Goal: Information Seeking & Learning: Learn about a topic

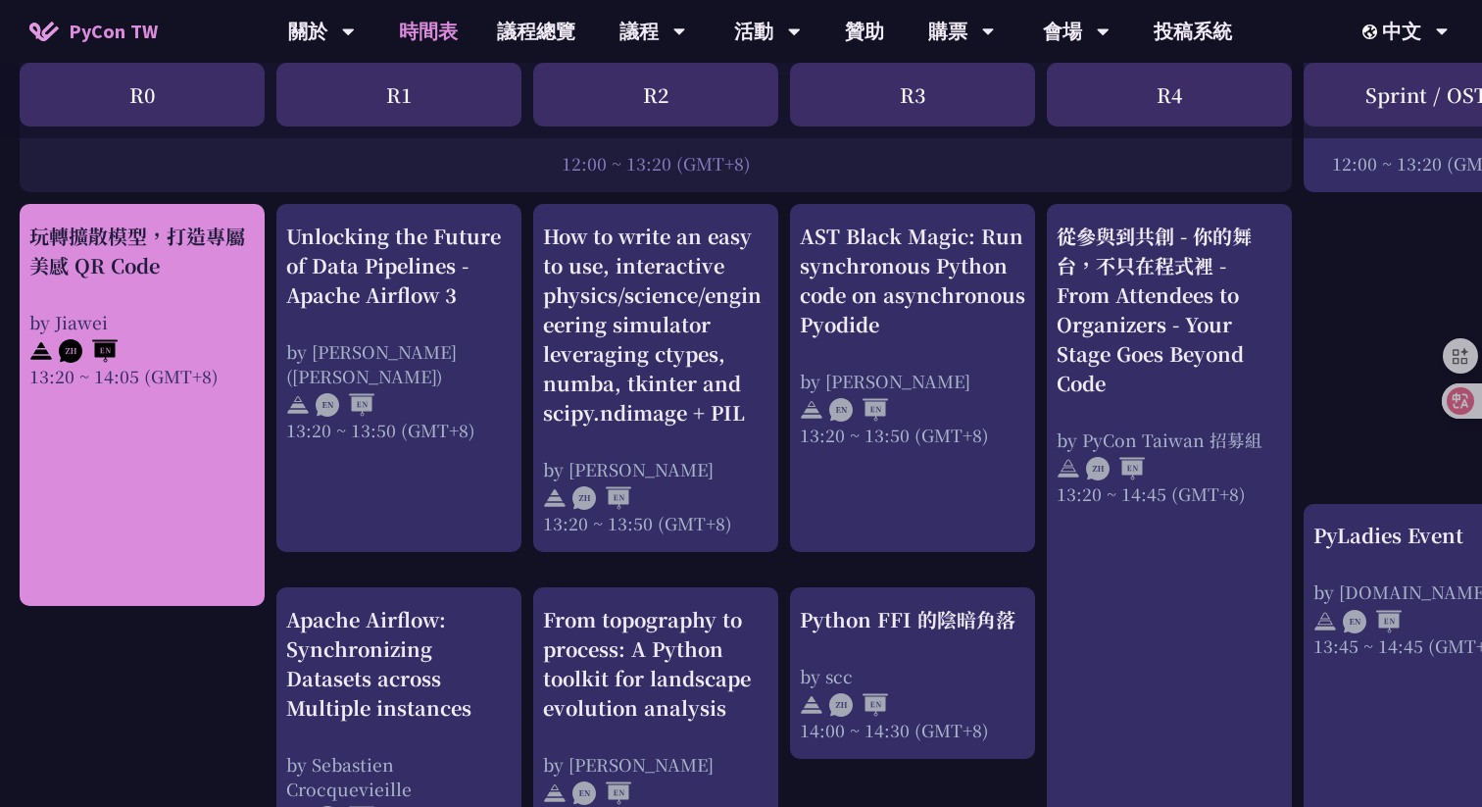
click at [243, 472] on link "玩轉擴散模型，打造專屬美感 QR Code by Jiawei 13:20 ~ 14:05 (GMT+8)" at bounding box center [142, 406] width 226 height 368
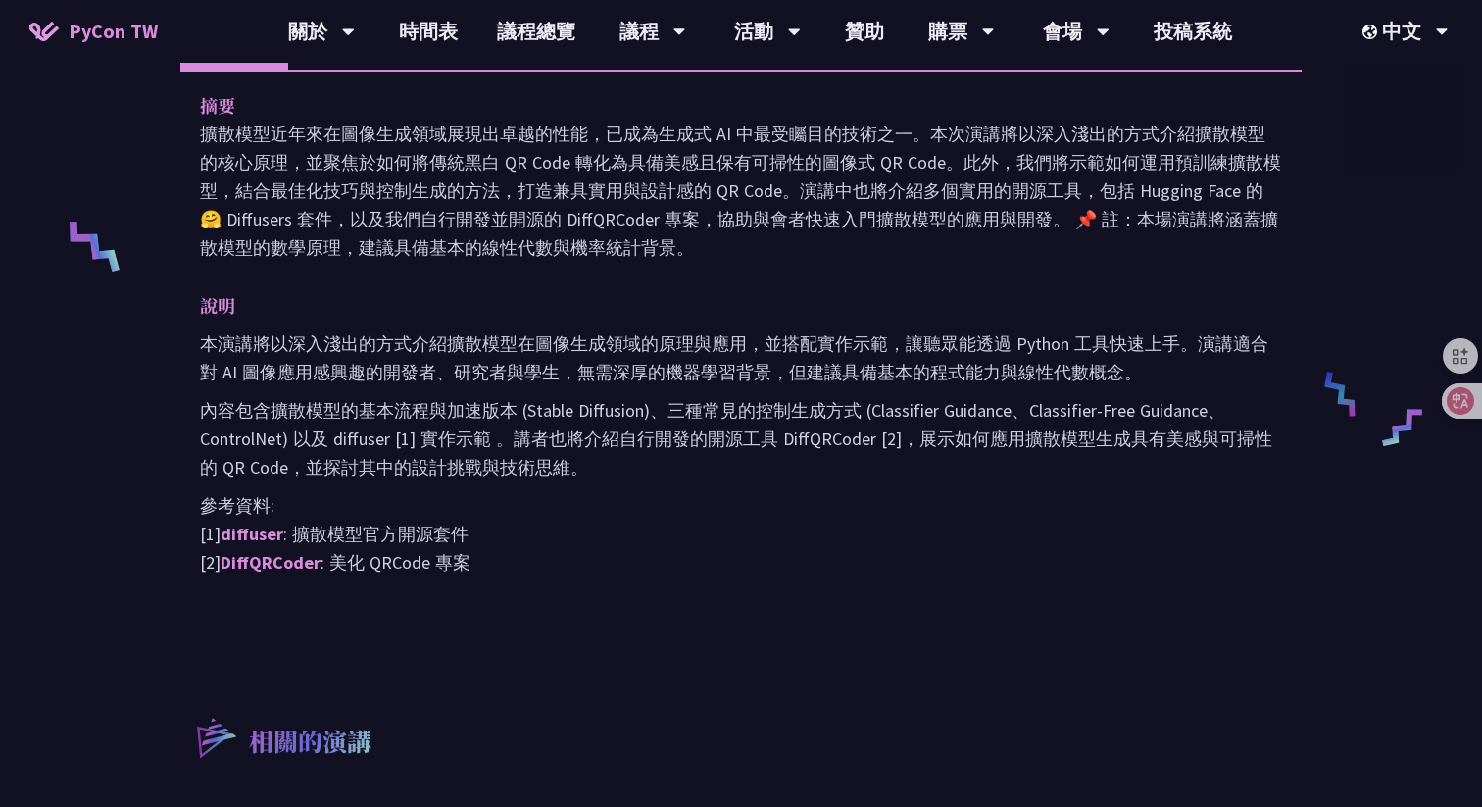
scroll to position [1335, 0]
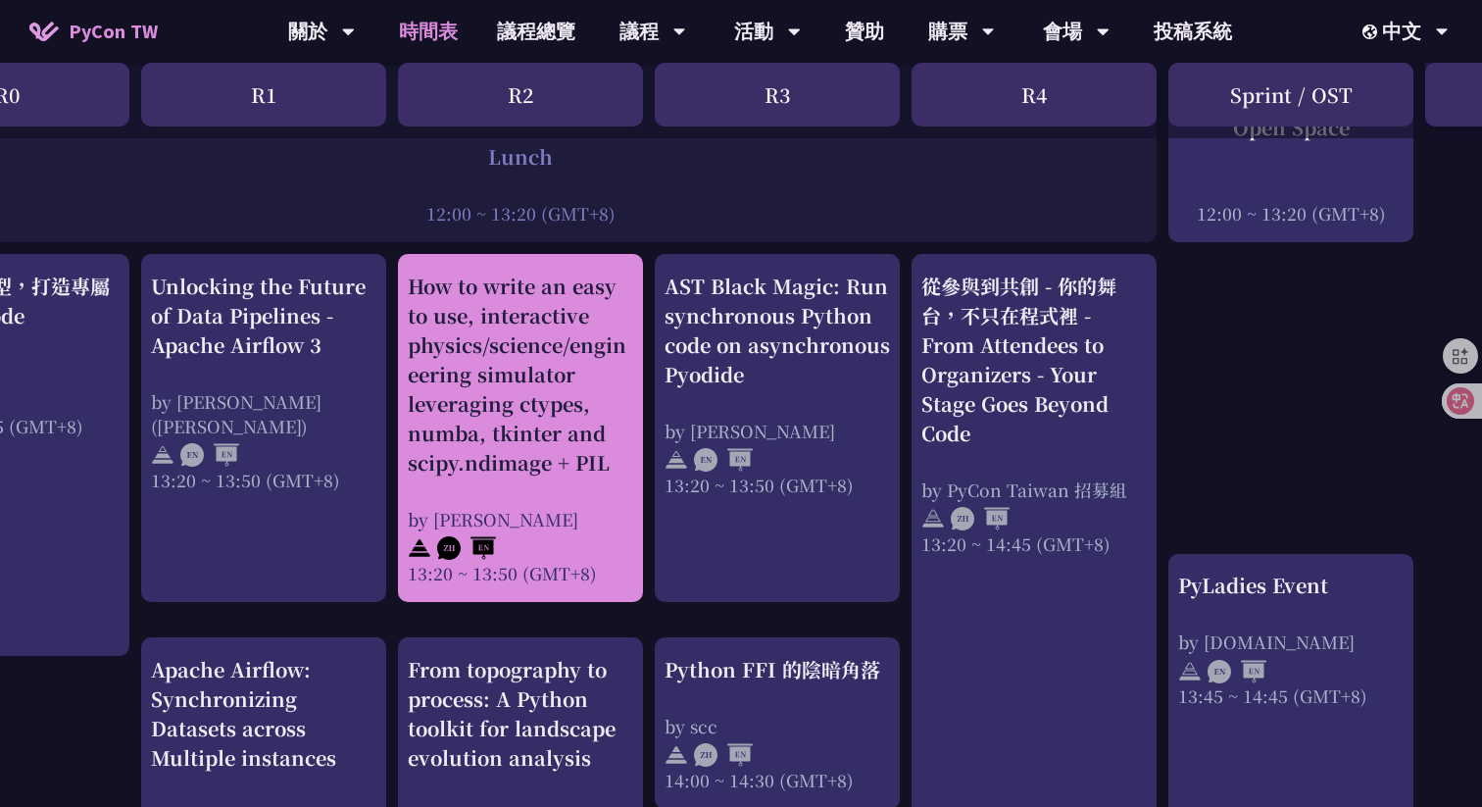
scroll to position [1577, 135]
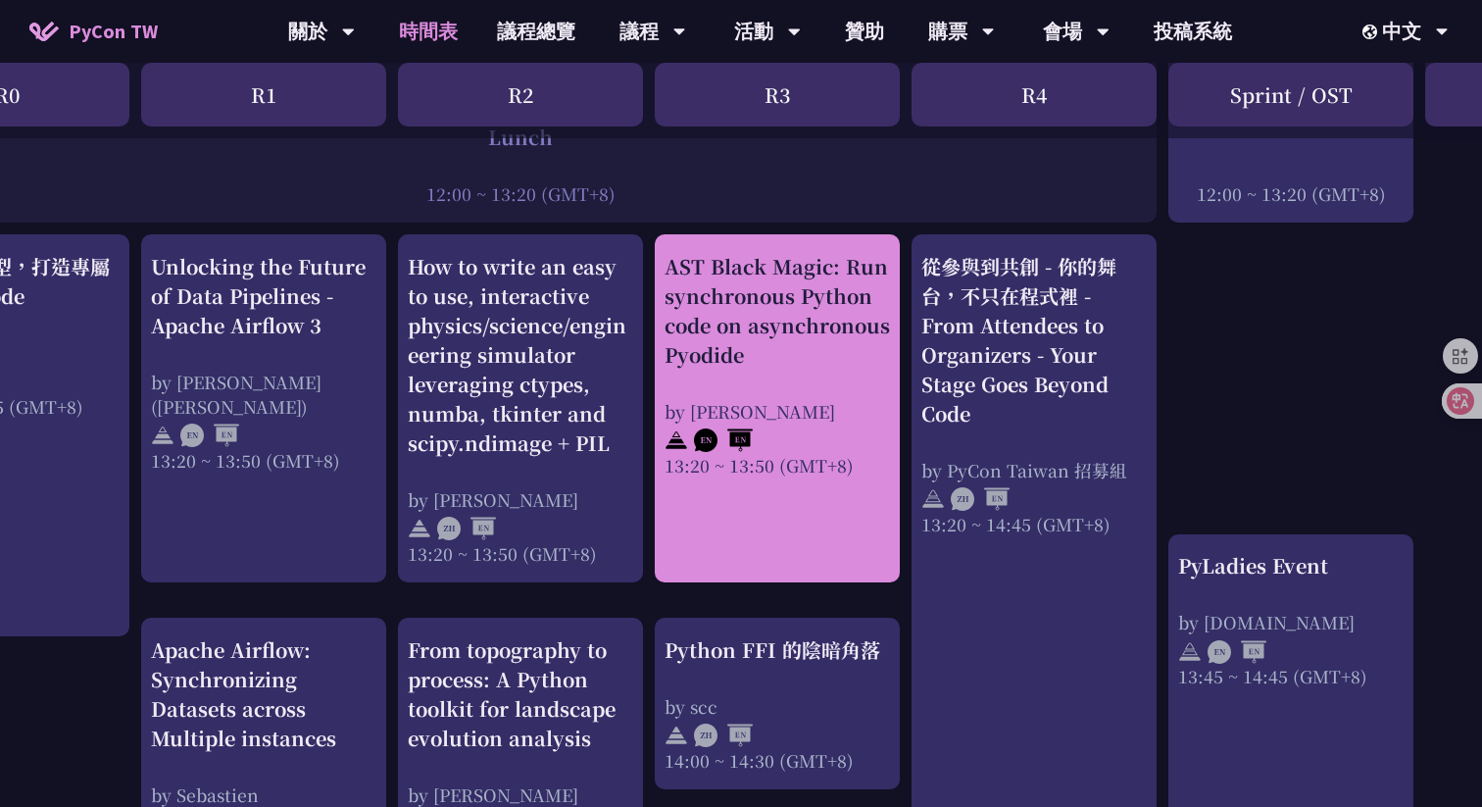
click at [751, 338] on div "AST Black Magic: Run synchronous Python code on asynchronous Pyodide" at bounding box center [778, 311] width 226 height 118
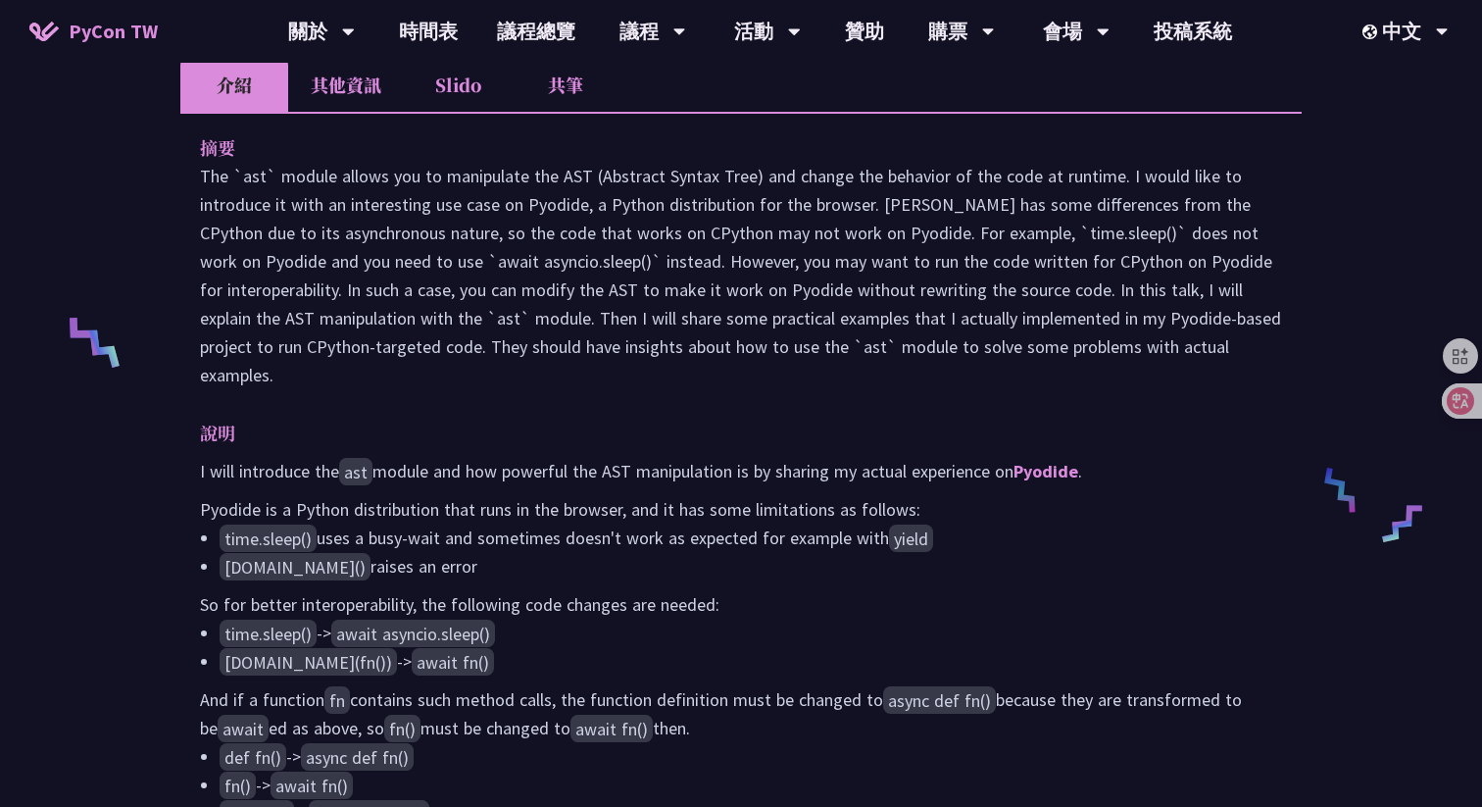
scroll to position [658, 0]
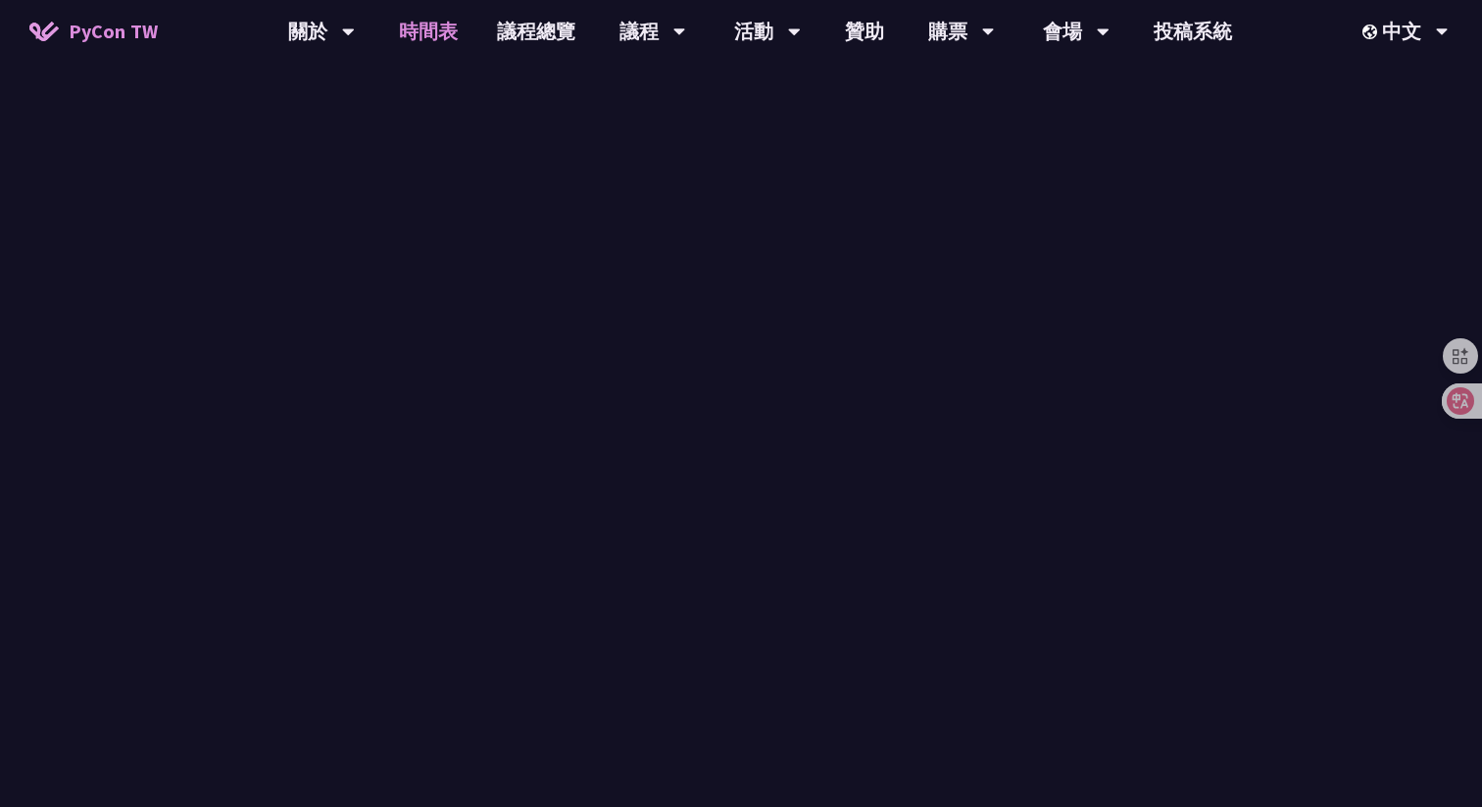
scroll to position [1577, 0]
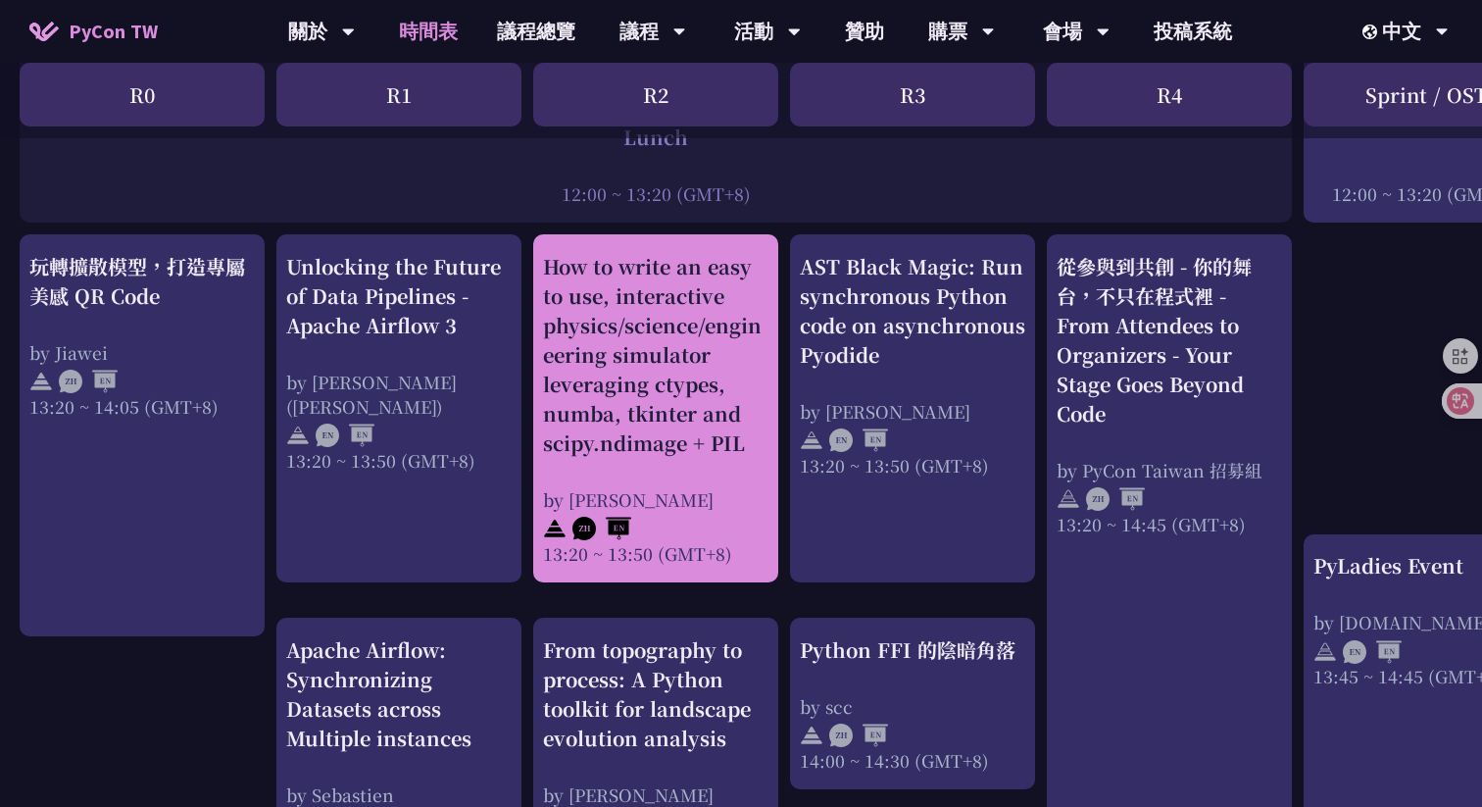
click at [621, 353] on div "How to write an easy to use, interactive physics/science/engineering simulator …" at bounding box center [656, 355] width 226 height 206
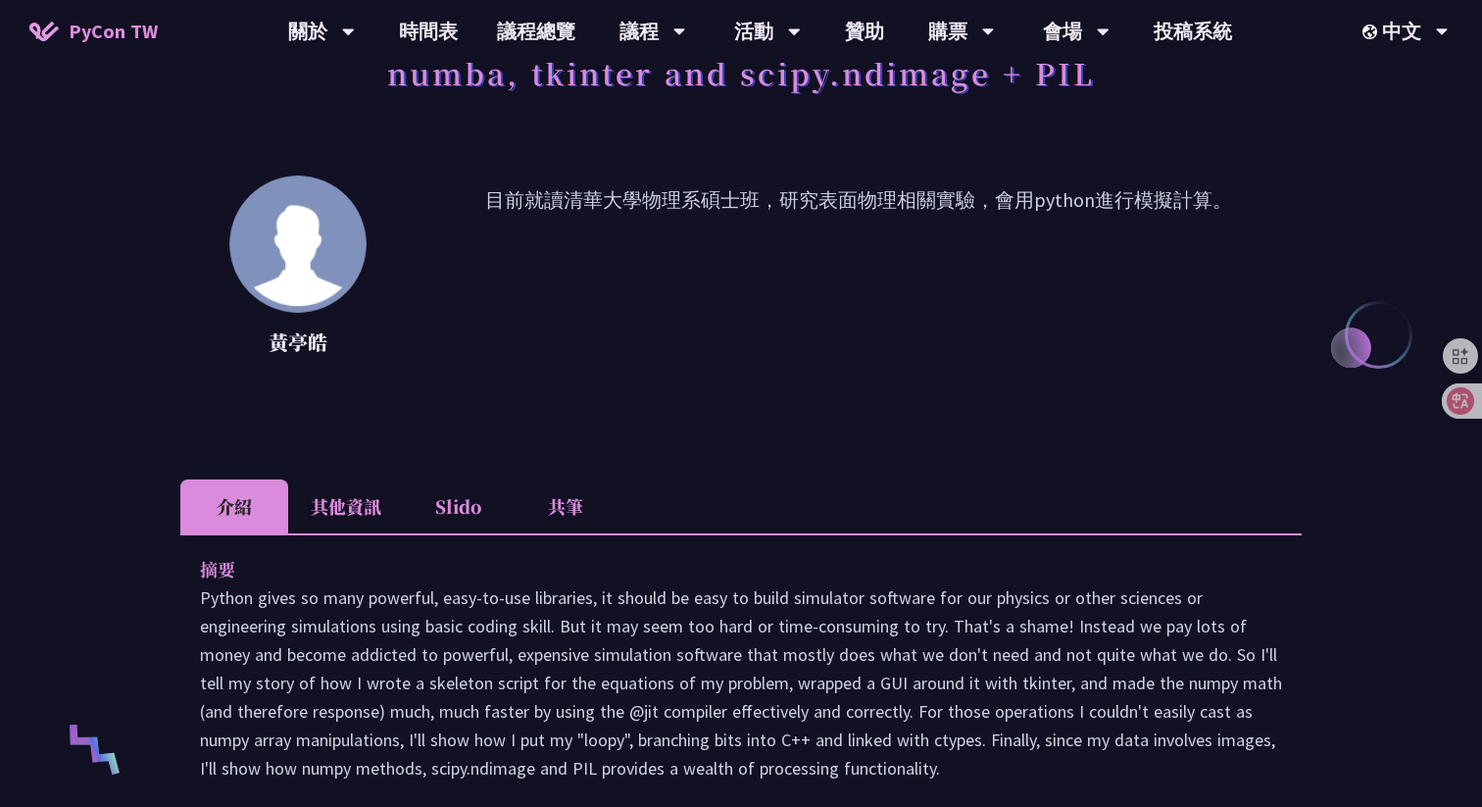
scroll to position [559, 0]
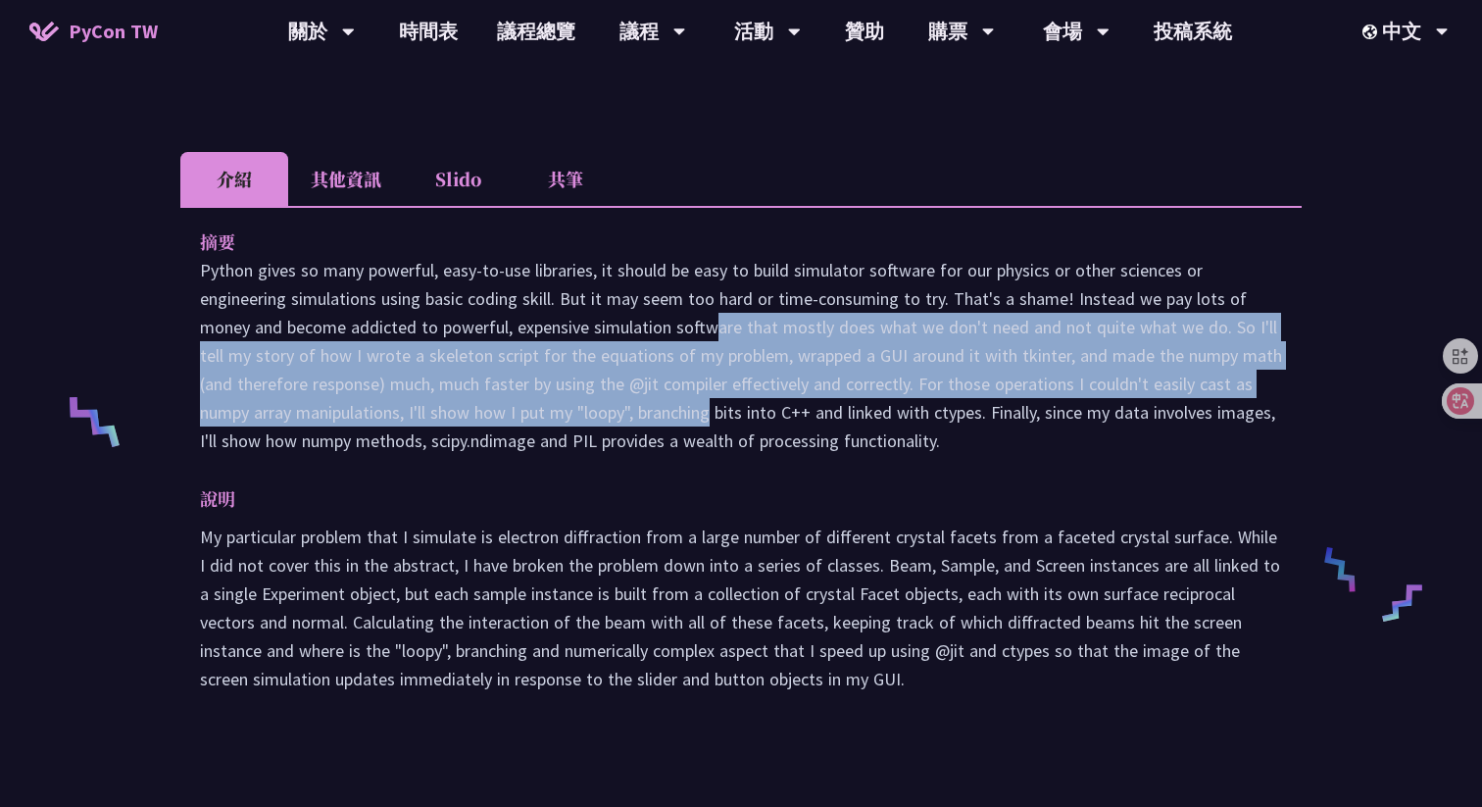
drag, startPoint x: 563, startPoint y: 339, endPoint x: 560, endPoint y: 409, distance: 69.7
click at [560, 409] on p "Python gives so many powerful, easy-to-use libraries, it should be easy to buil…" at bounding box center [741, 355] width 1082 height 199
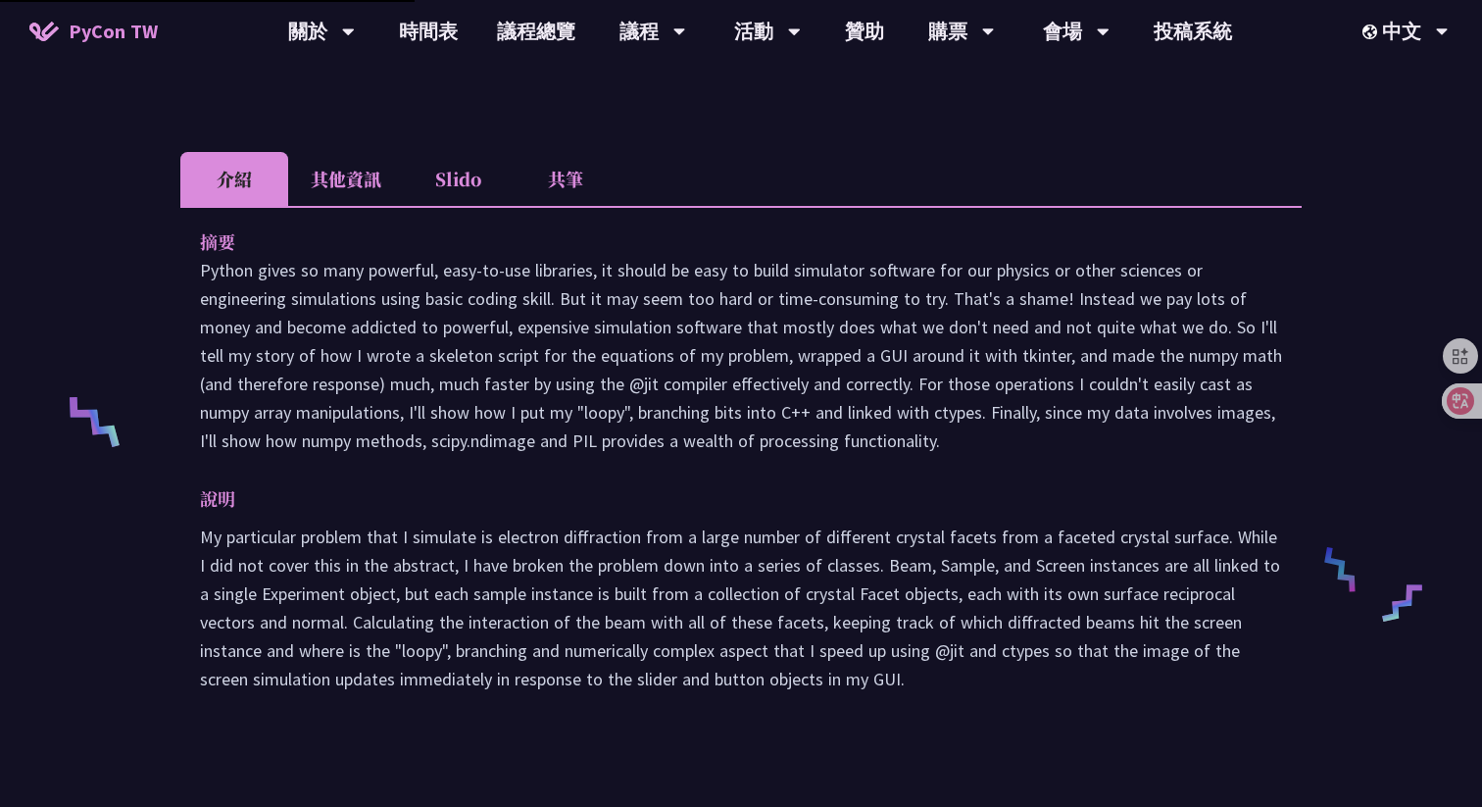
scroll to position [1577, 0]
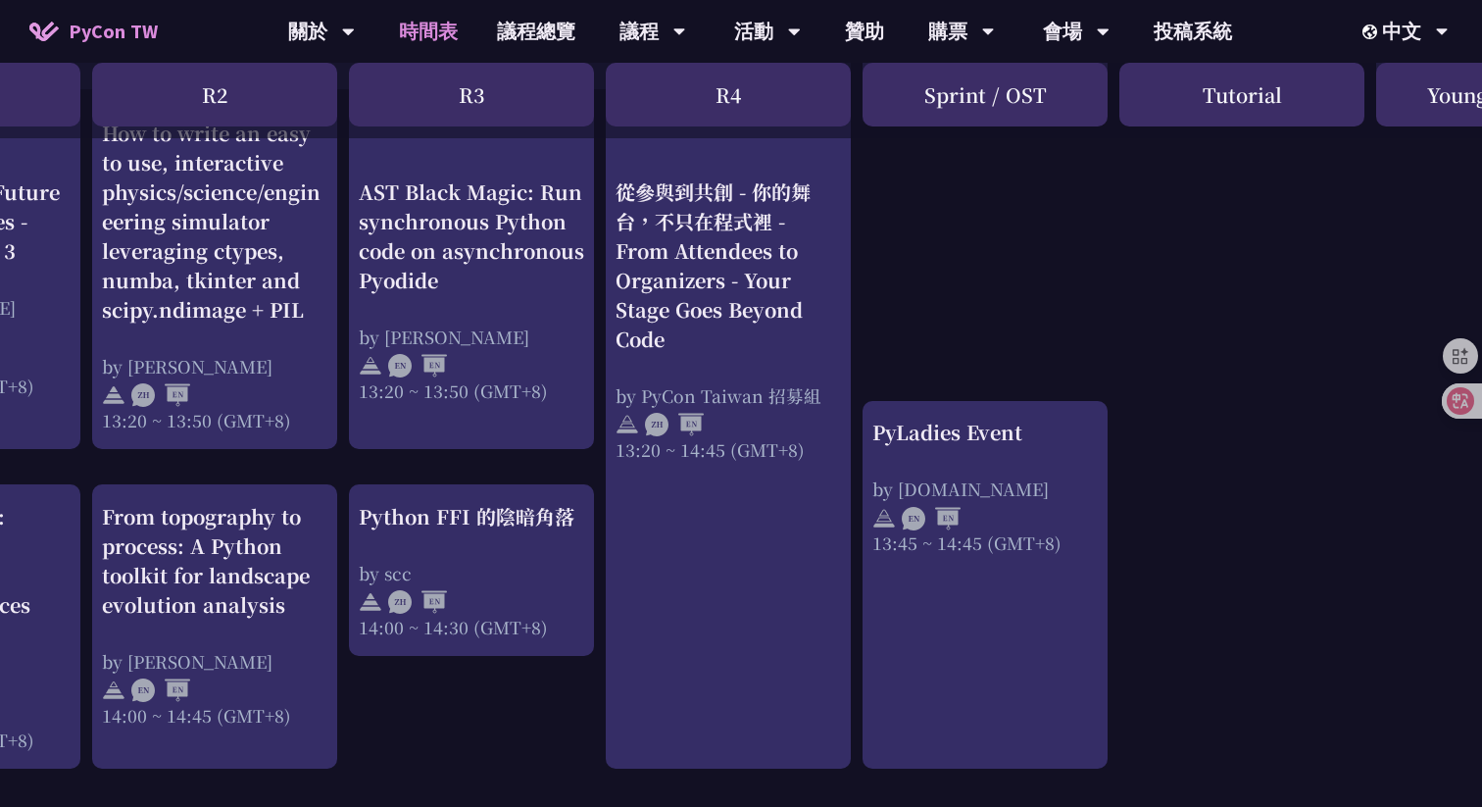
scroll to position [1793, 441]
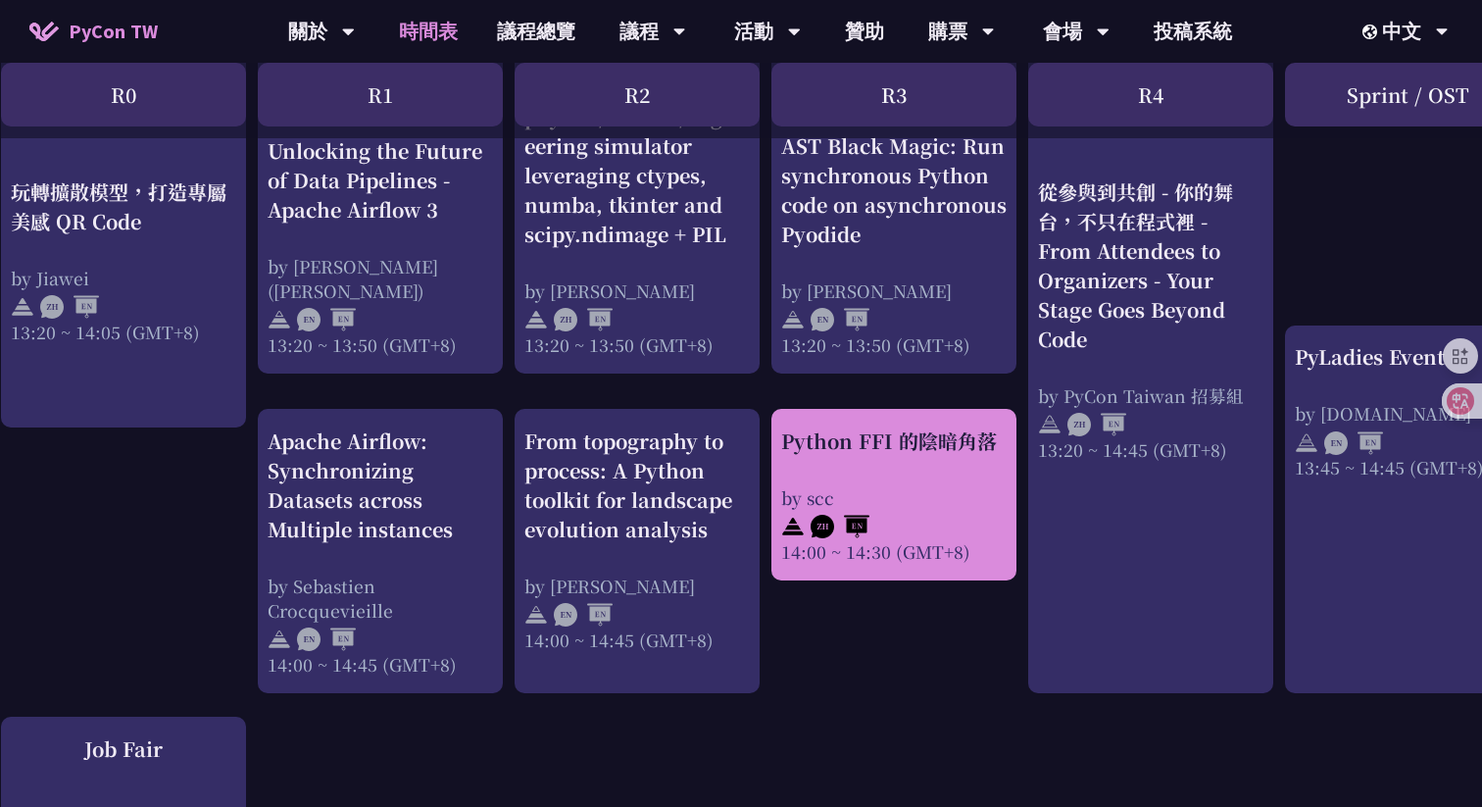
click at [899, 507] on div "by scc" at bounding box center [894, 497] width 226 height 25
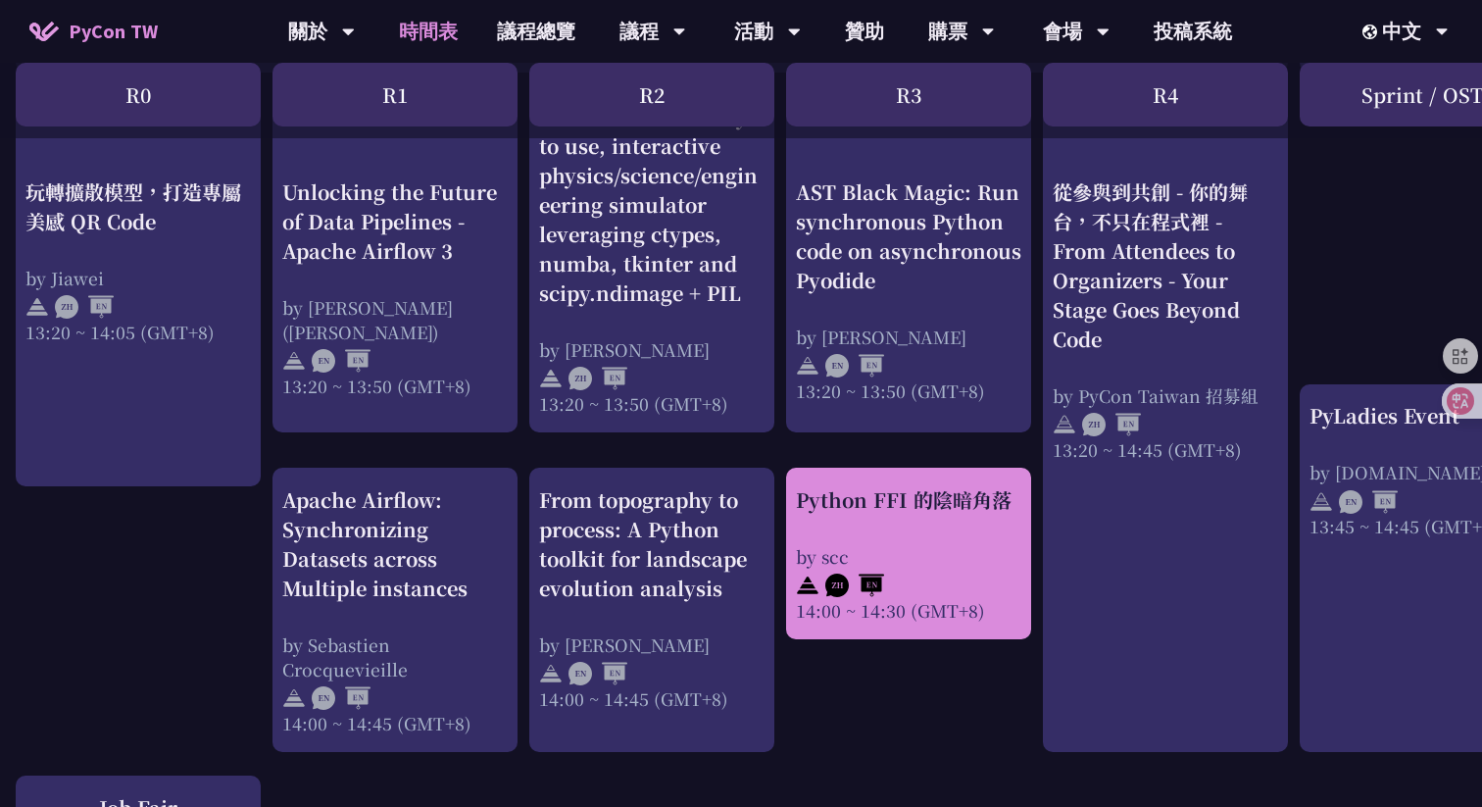
scroll to position [1683, 4]
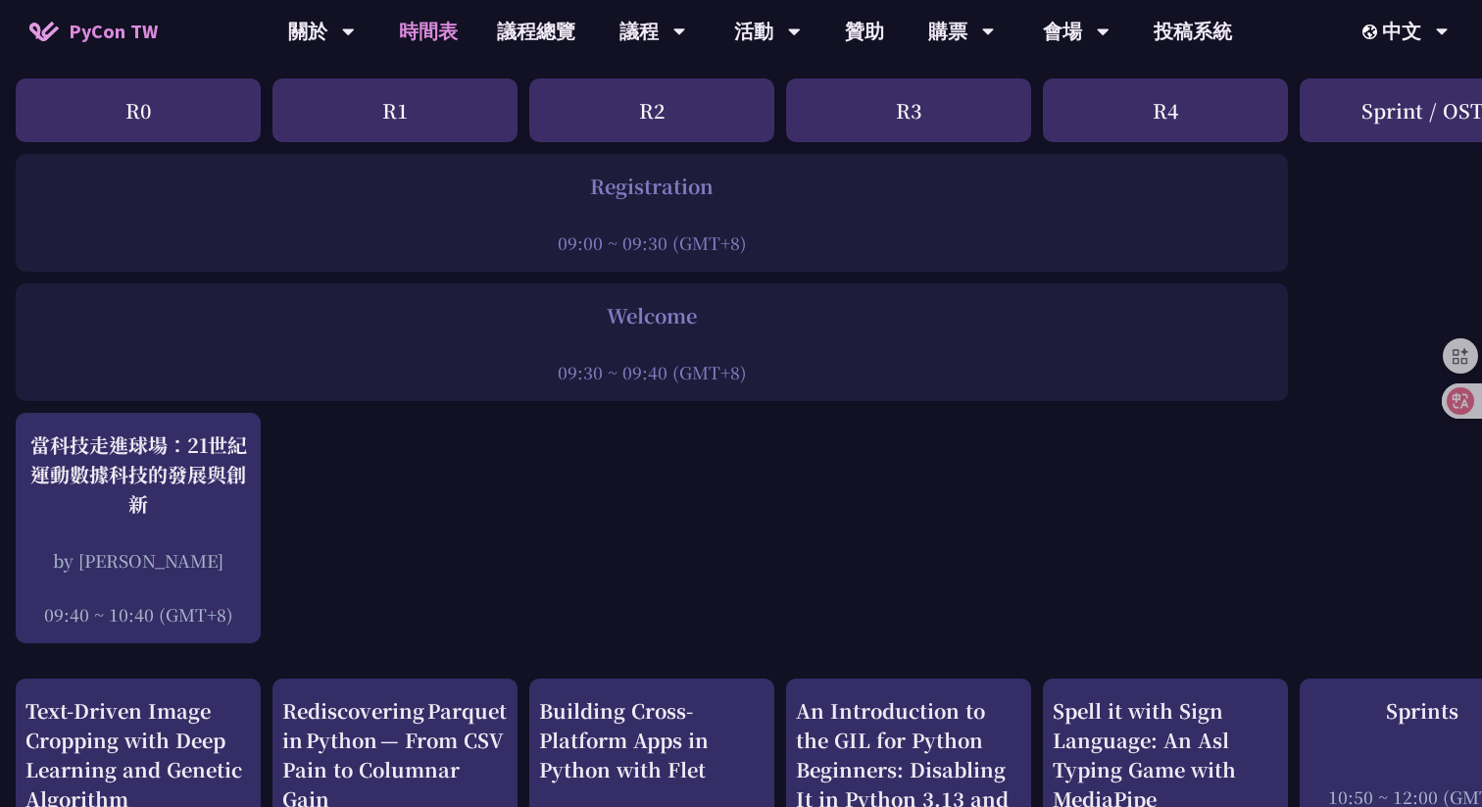
click at [889, 196] on div "Registration" at bounding box center [651, 186] width 1253 height 29
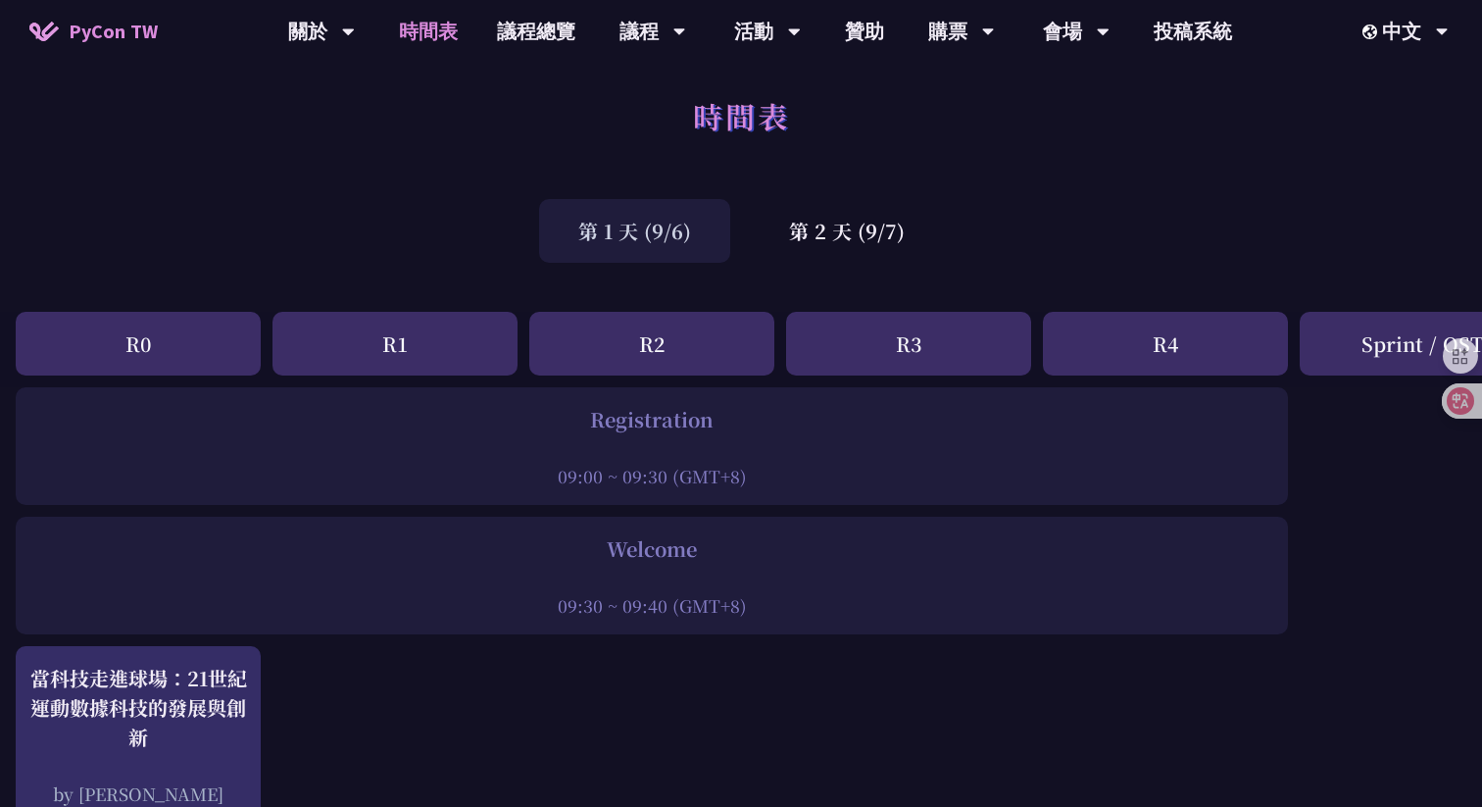
scroll to position [0, 4]
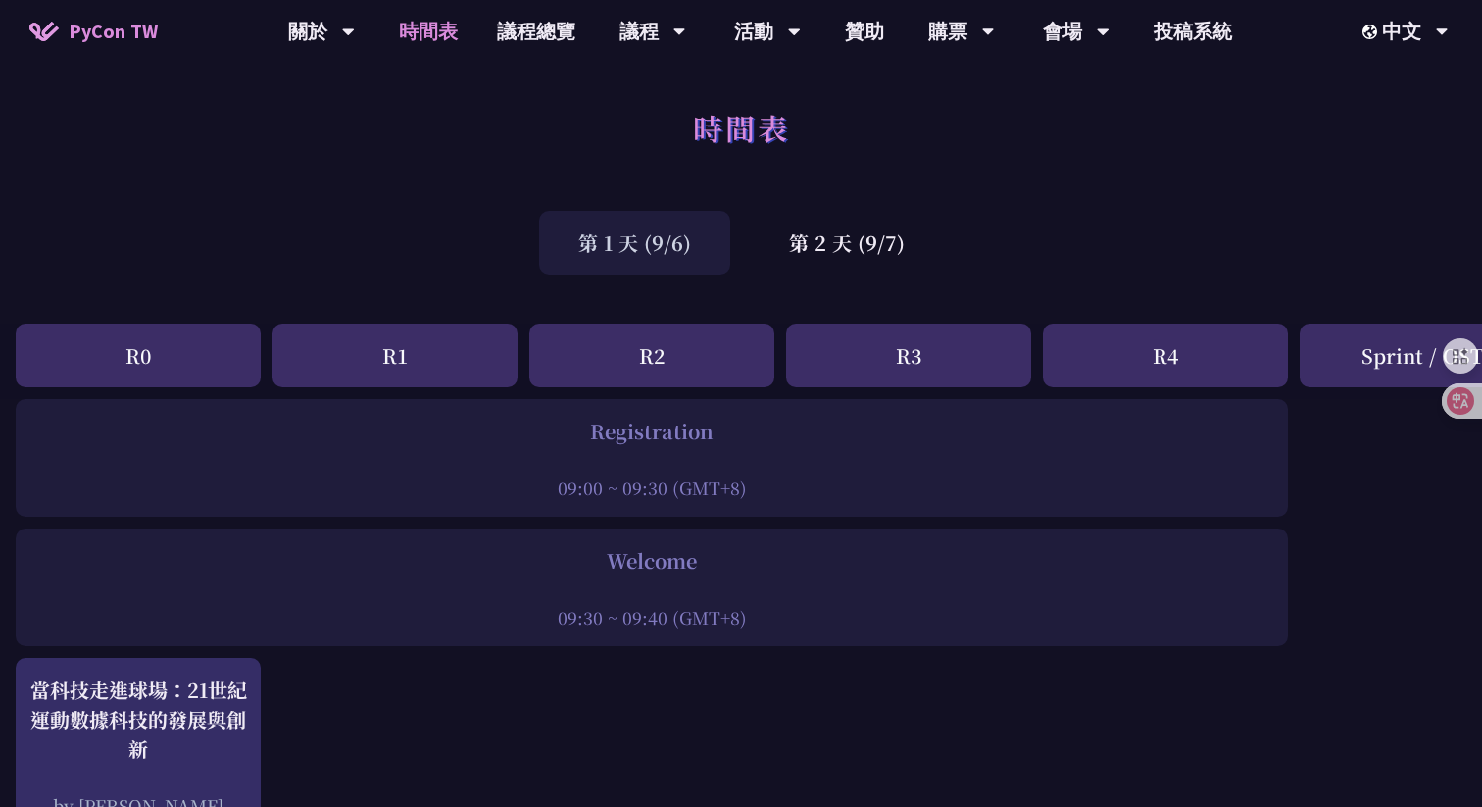
click at [895, 238] on div "第 2 天 (9/7)" at bounding box center [847, 243] width 194 height 64
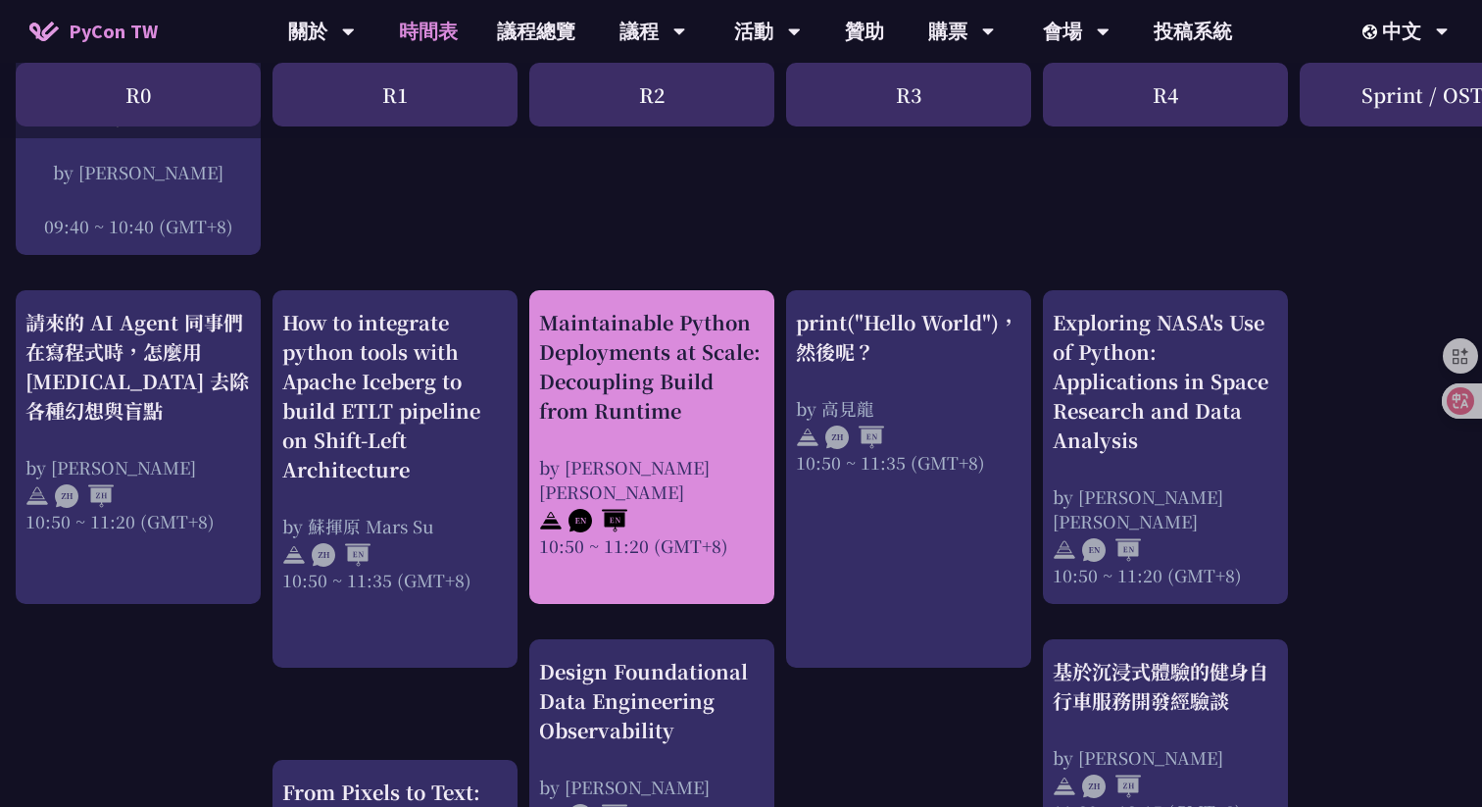
scroll to position [630, 4]
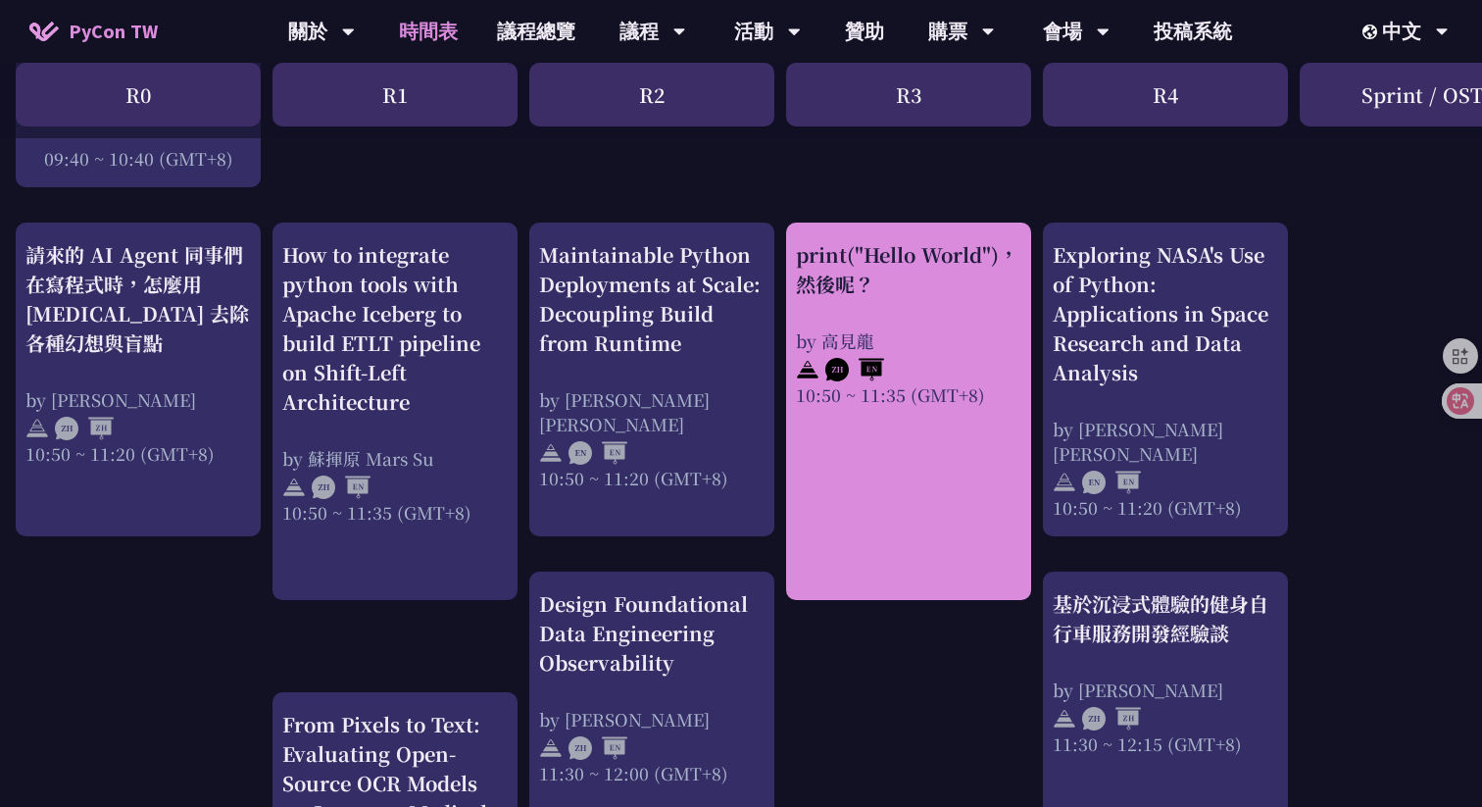
click at [915, 477] on link "print("Hello World")，然後呢？ by 高見龍 10:50 ~ 11:35 (GMT+8)" at bounding box center [909, 411] width 226 height 343
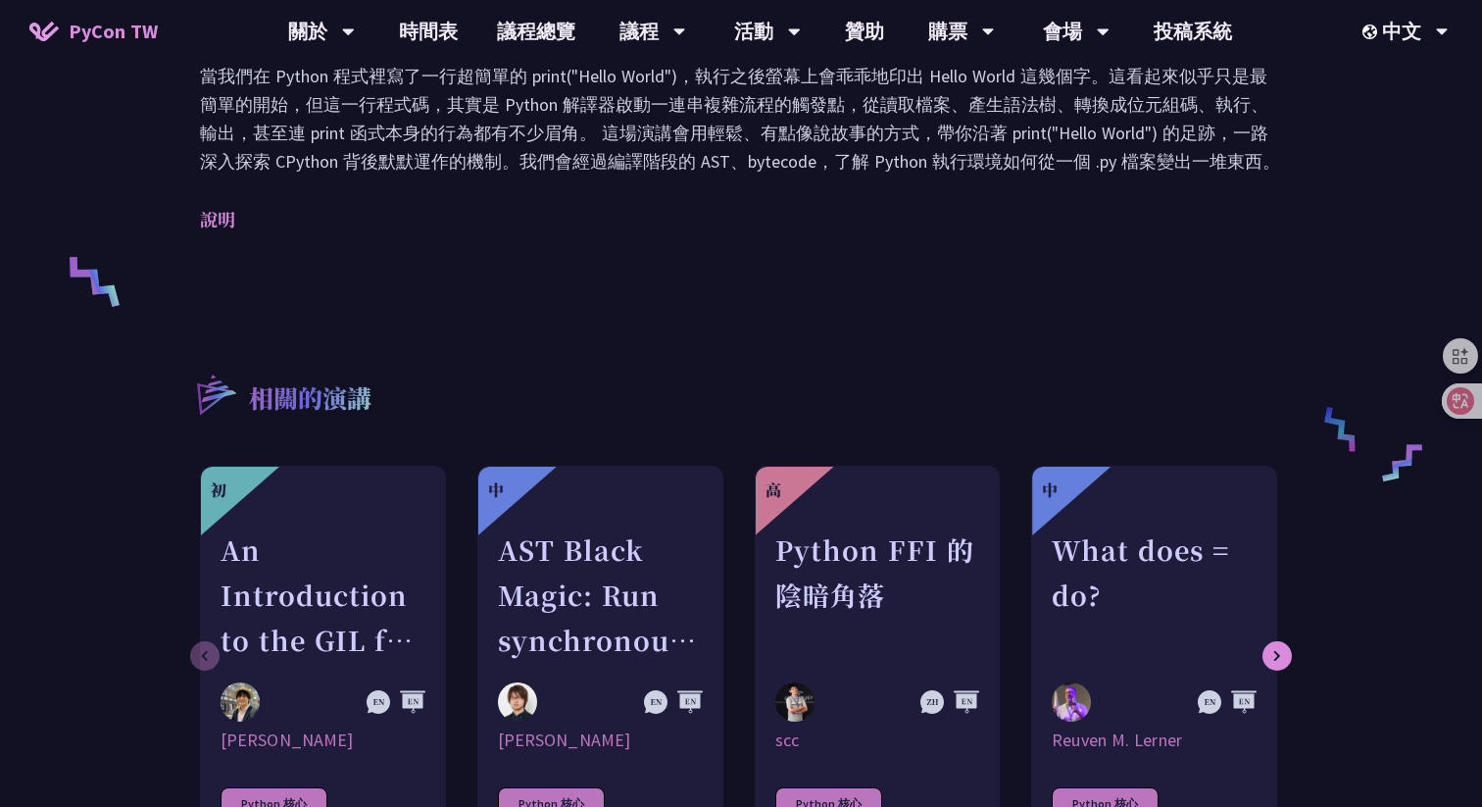
scroll to position [665, 0]
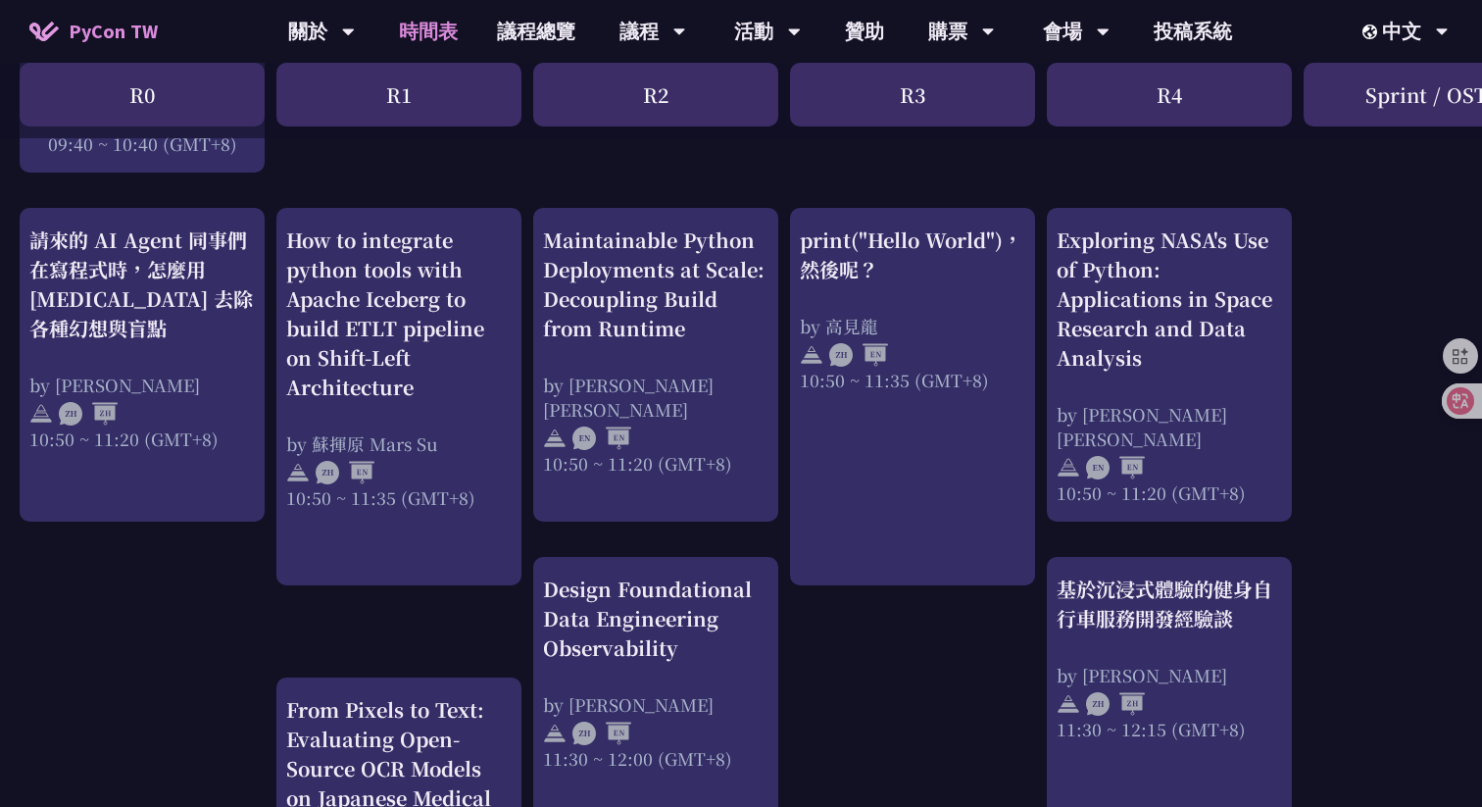
scroll to position [694, 0]
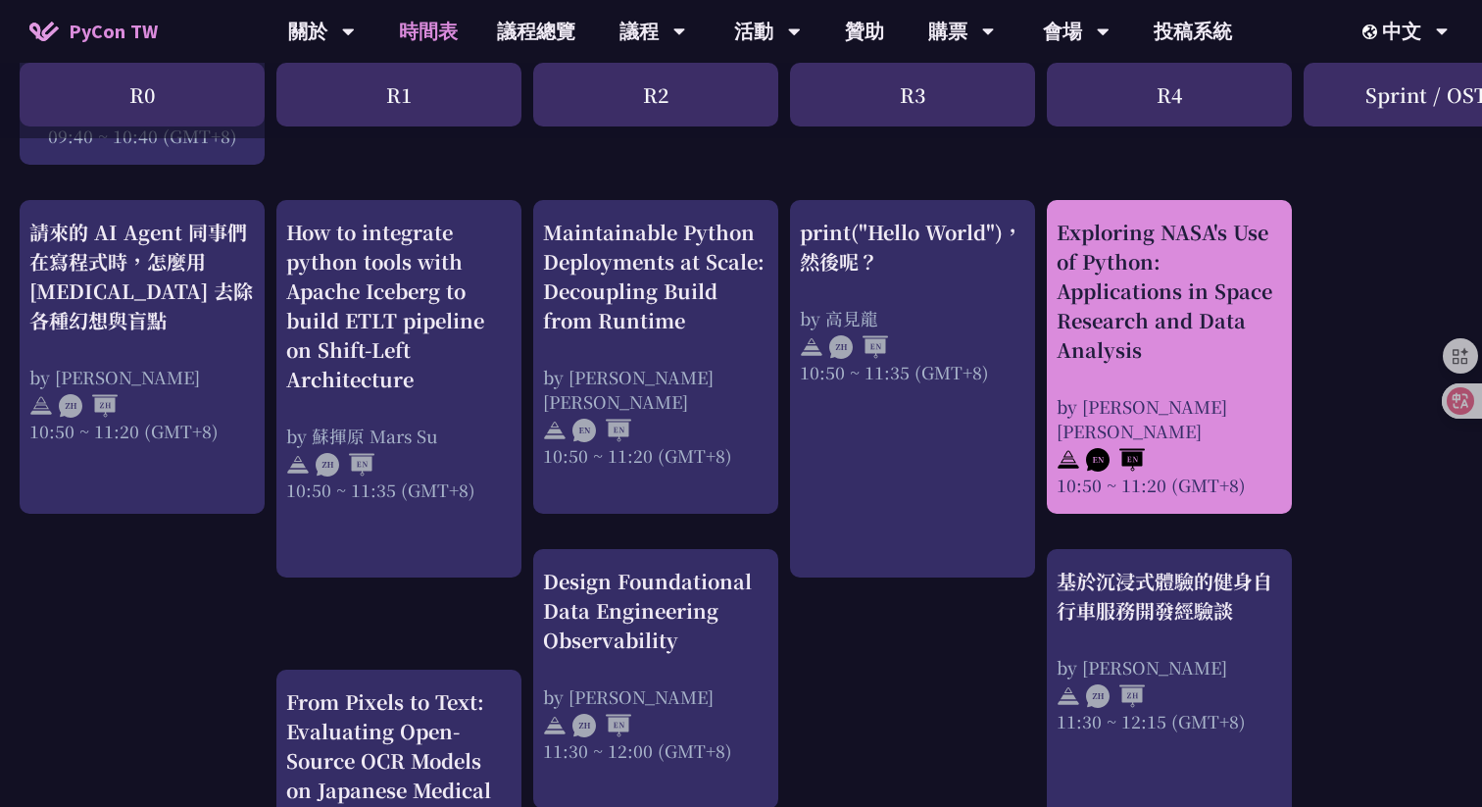
click at [1120, 269] on div "Exploring NASA's Use of Python: Applications in Space Research and Data Analysis" at bounding box center [1170, 291] width 226 height 147
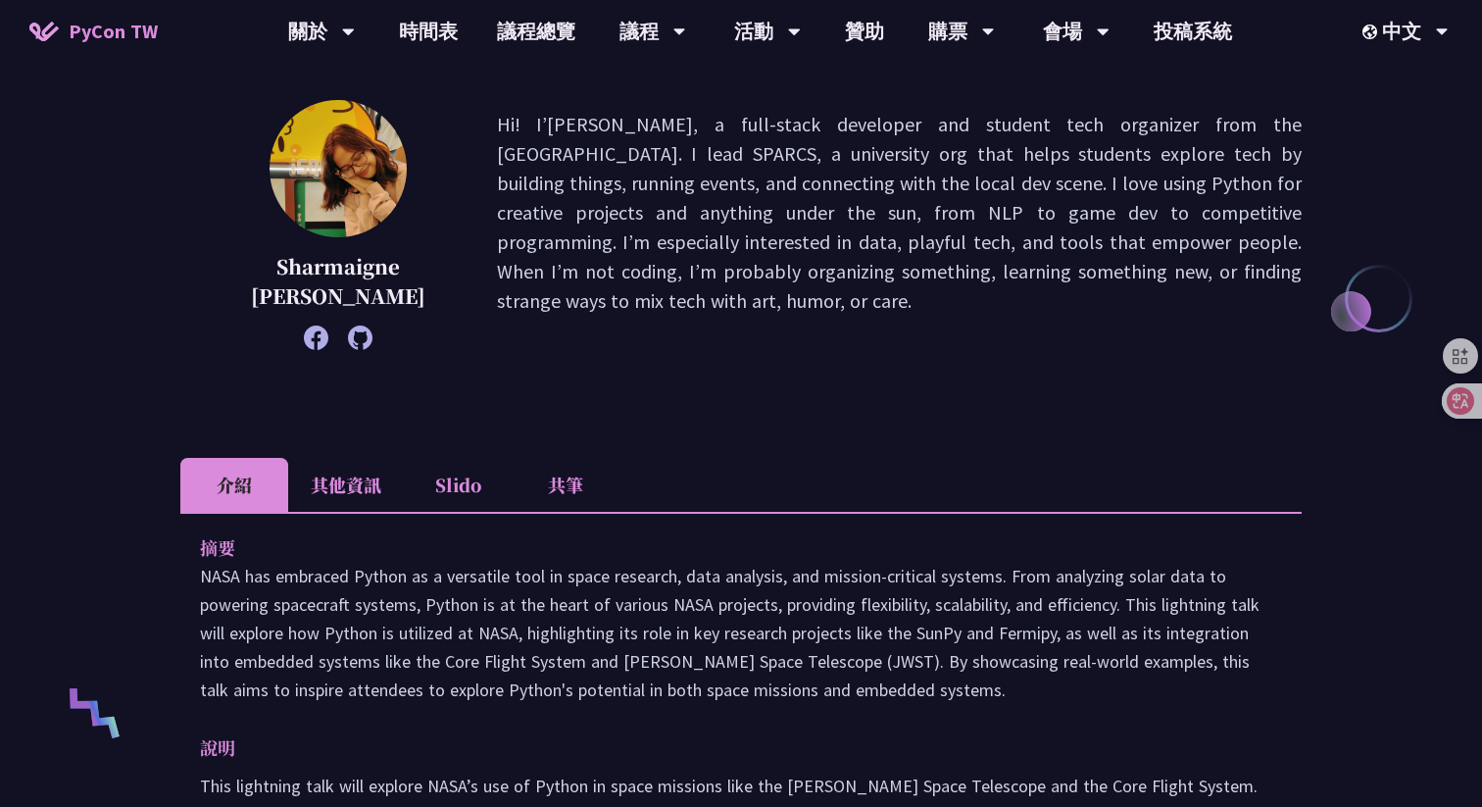
scroll to position [257, 0]
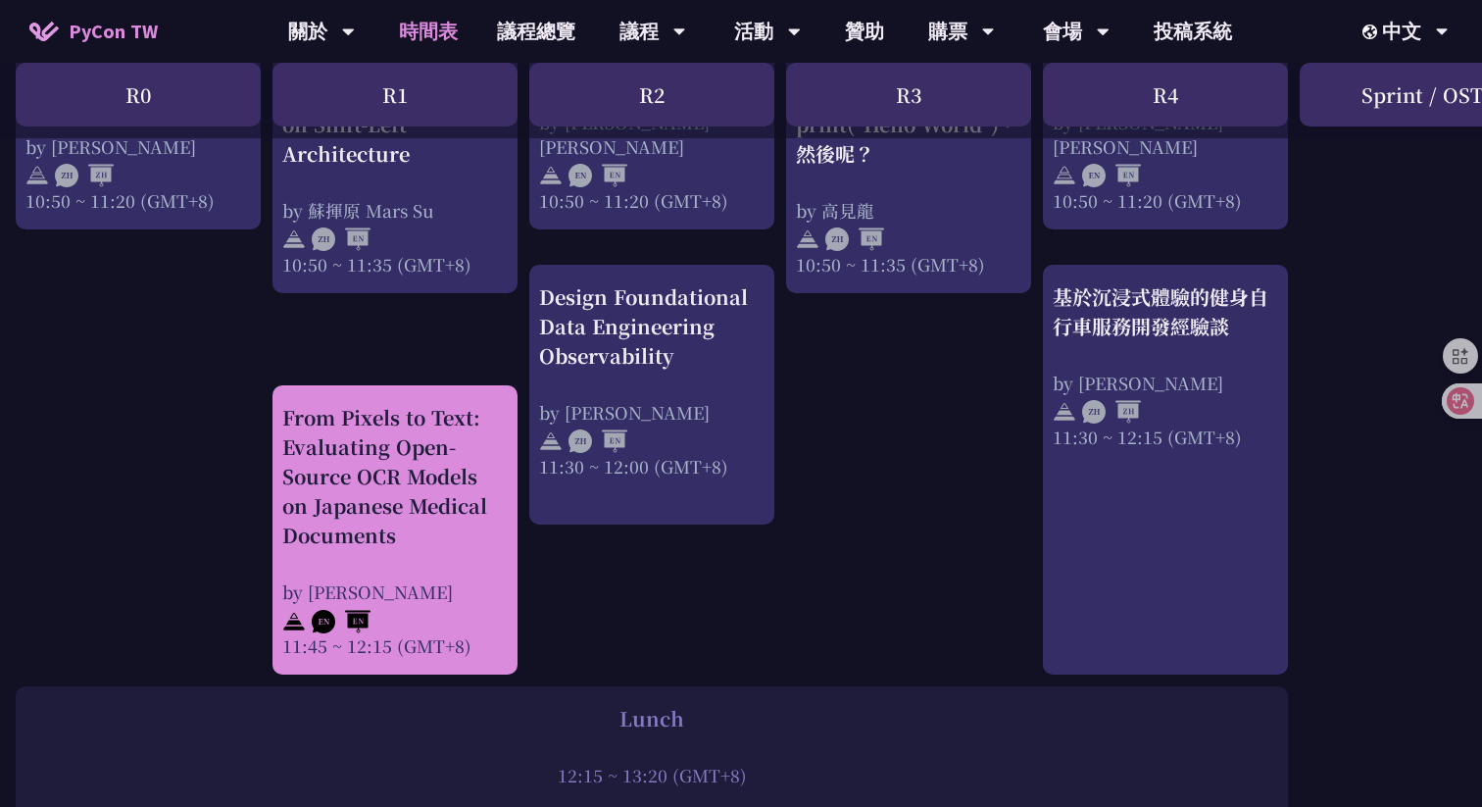
scroll to position [1069, 4]
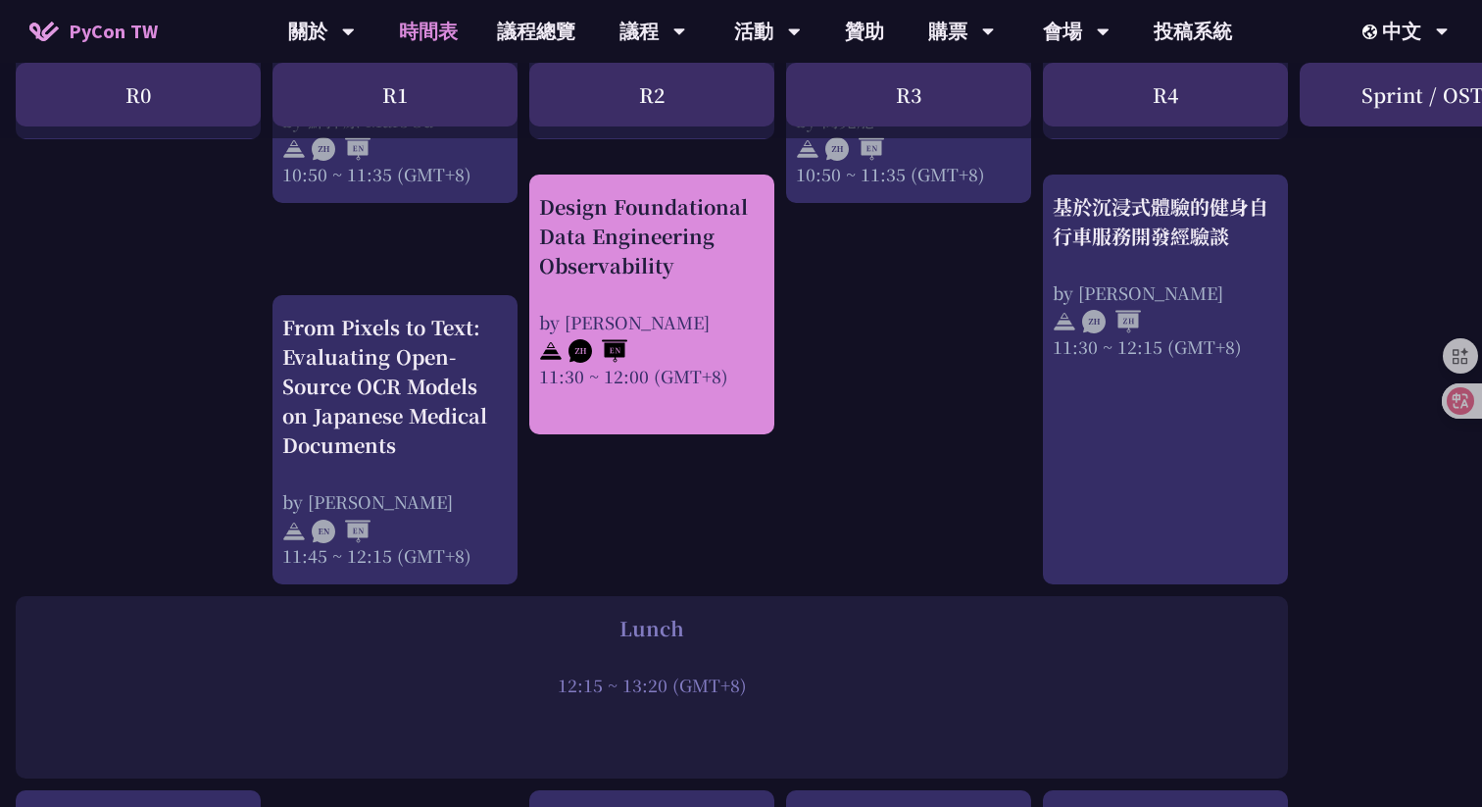
click at [600, 273] on div "Design Foundational Data Engineering Observability" at bounding box center [652, 236] width 226 height 88
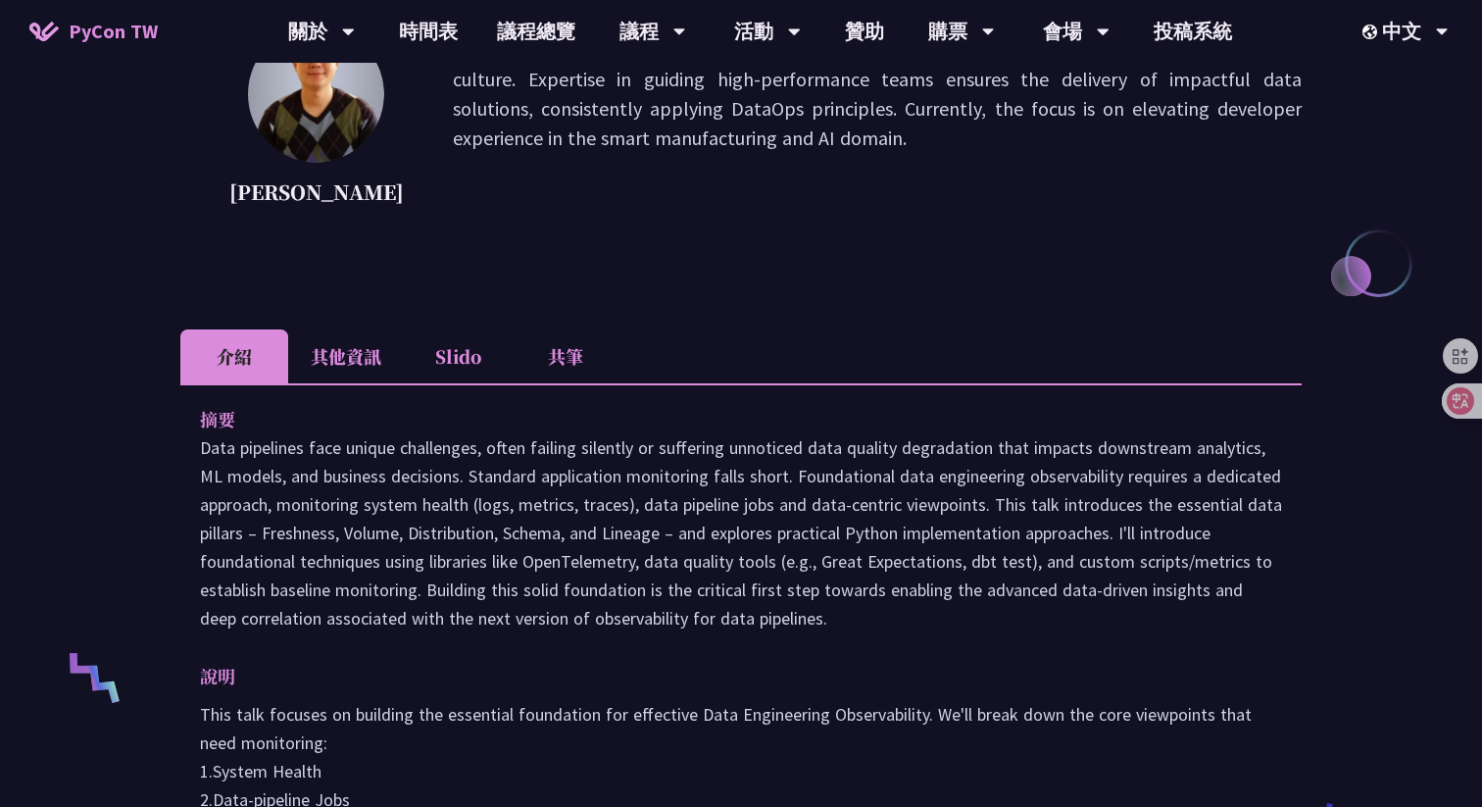
scroll to position [631, 0]
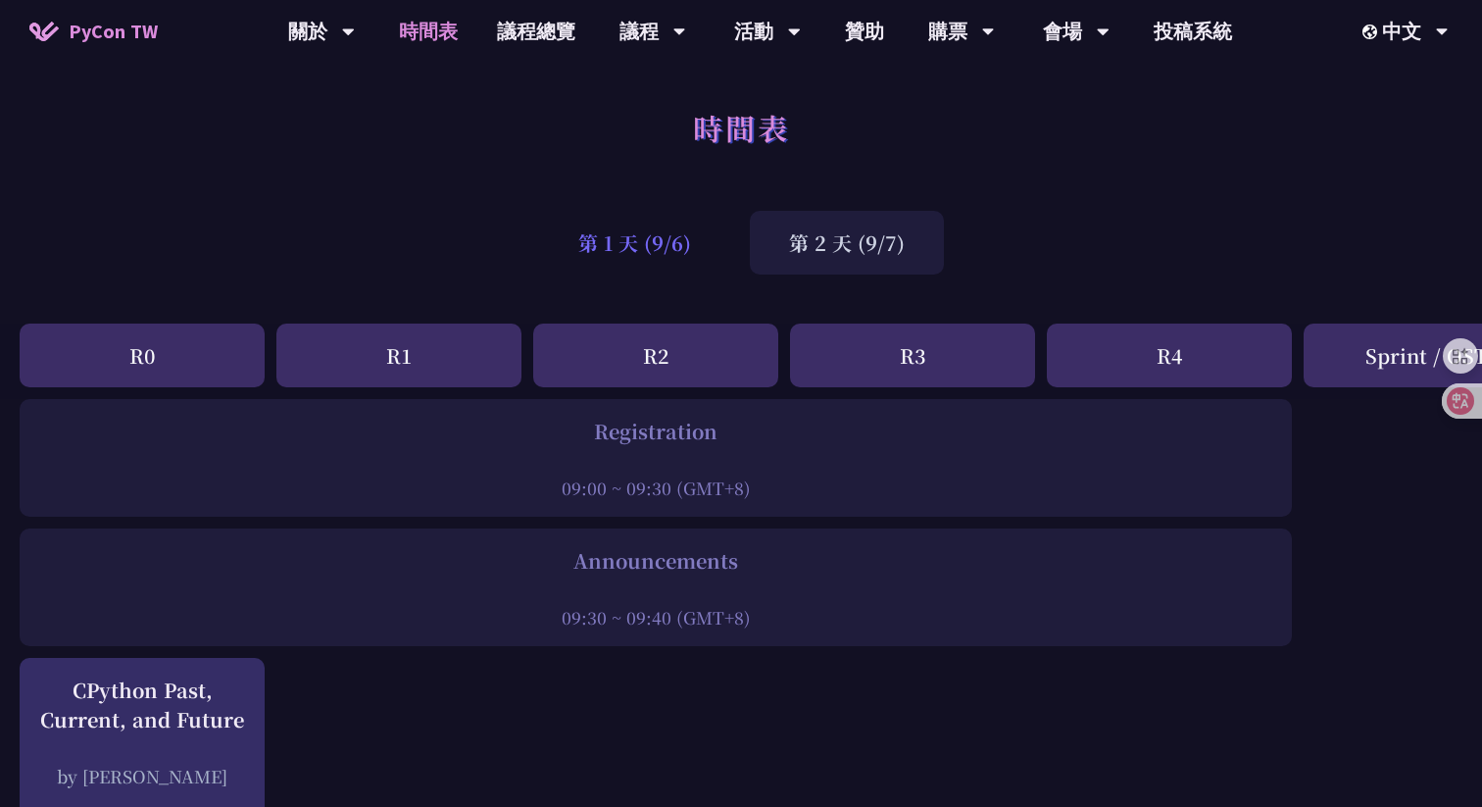
click at [700, 243] on div "第 1 天 (9/6)" at bounding box center [634, 243] width 191 height 64
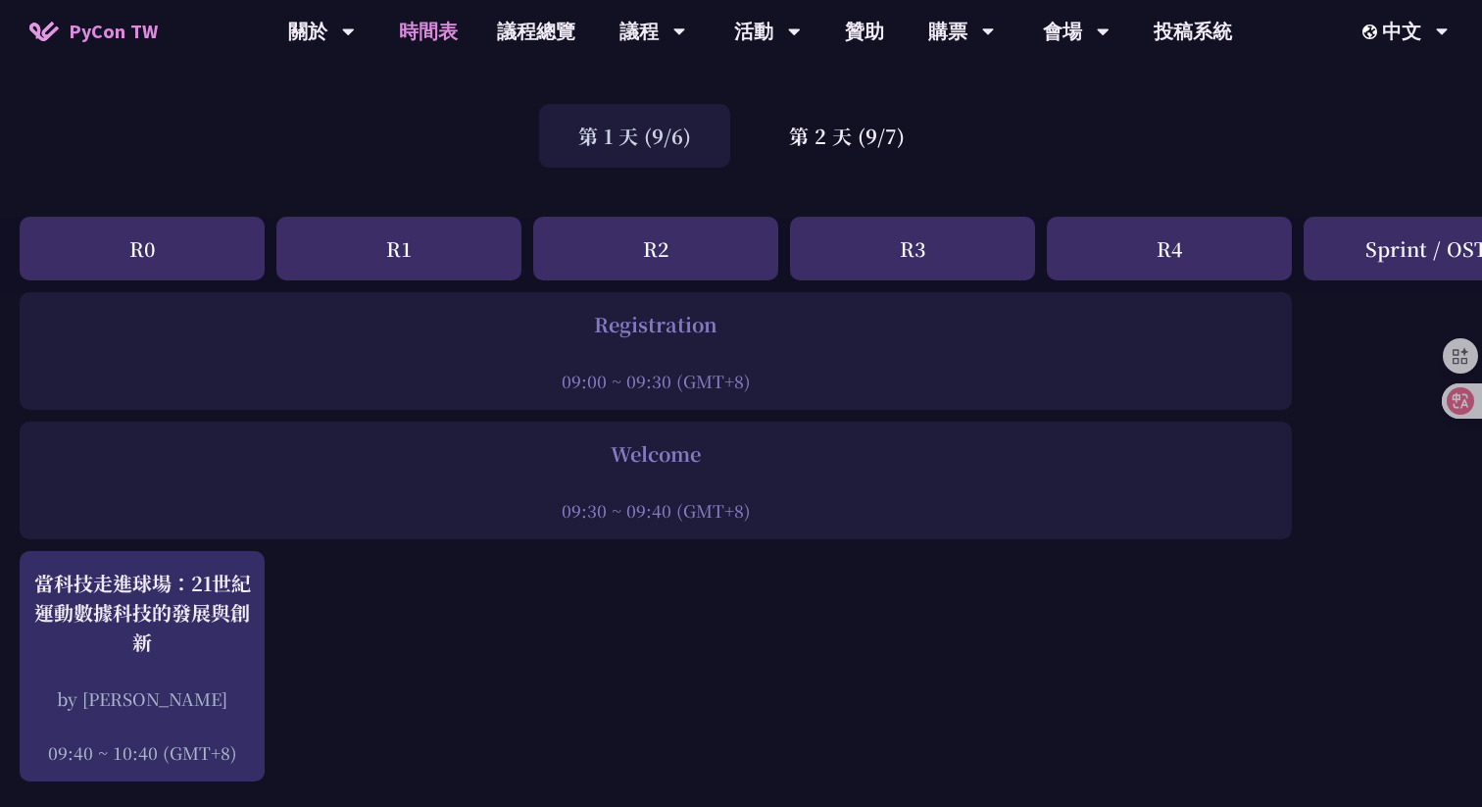
scroll to position [91, 0]
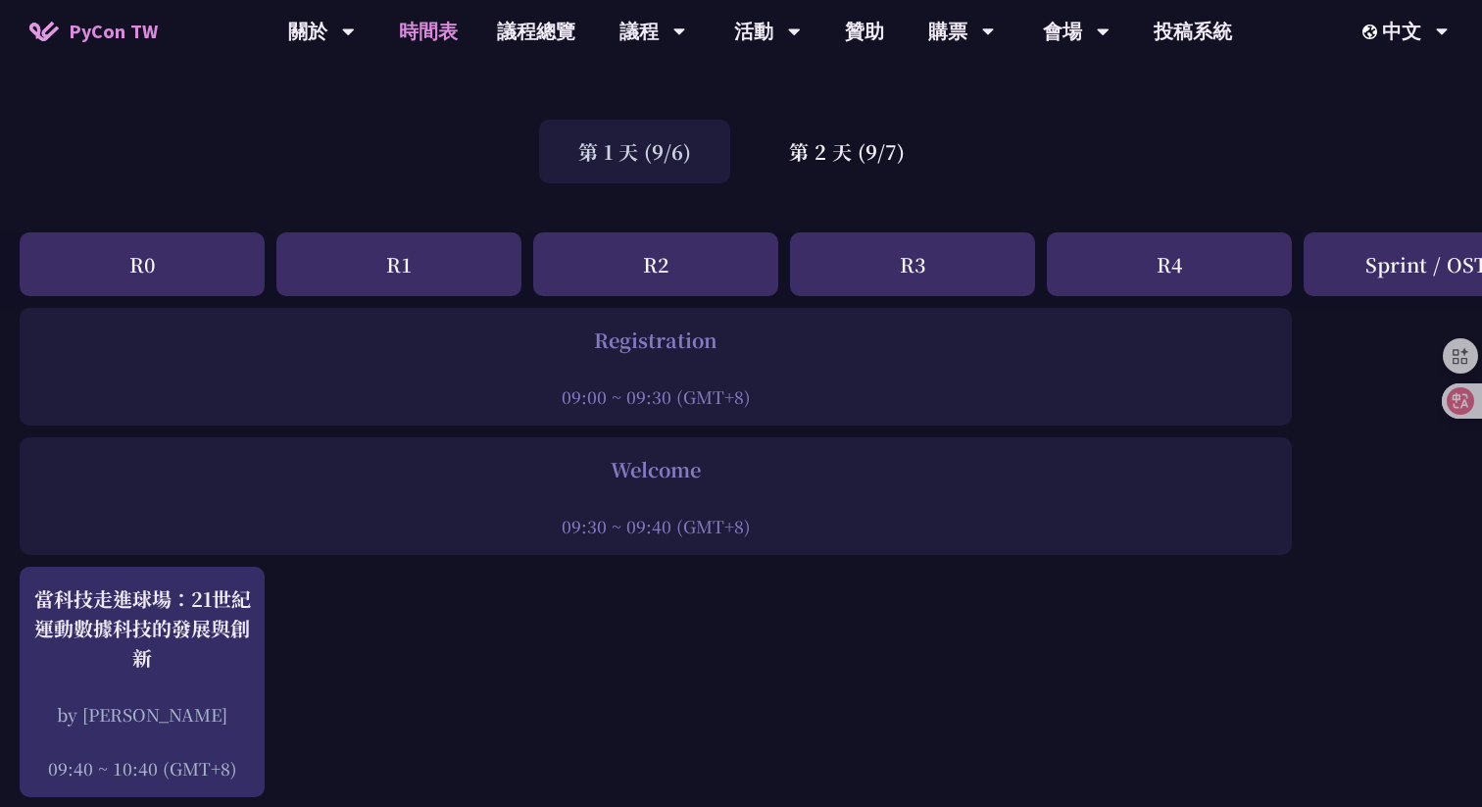
click at [872, 115] on div "第 1 天 (9/6) 第 2 天 (9/7)" at bounding box center [741, 151] width 1482 height 83
click at [868, 139] on div "第 2 天 (9/7)" at bounding box center [847, 152] width 194 height 64
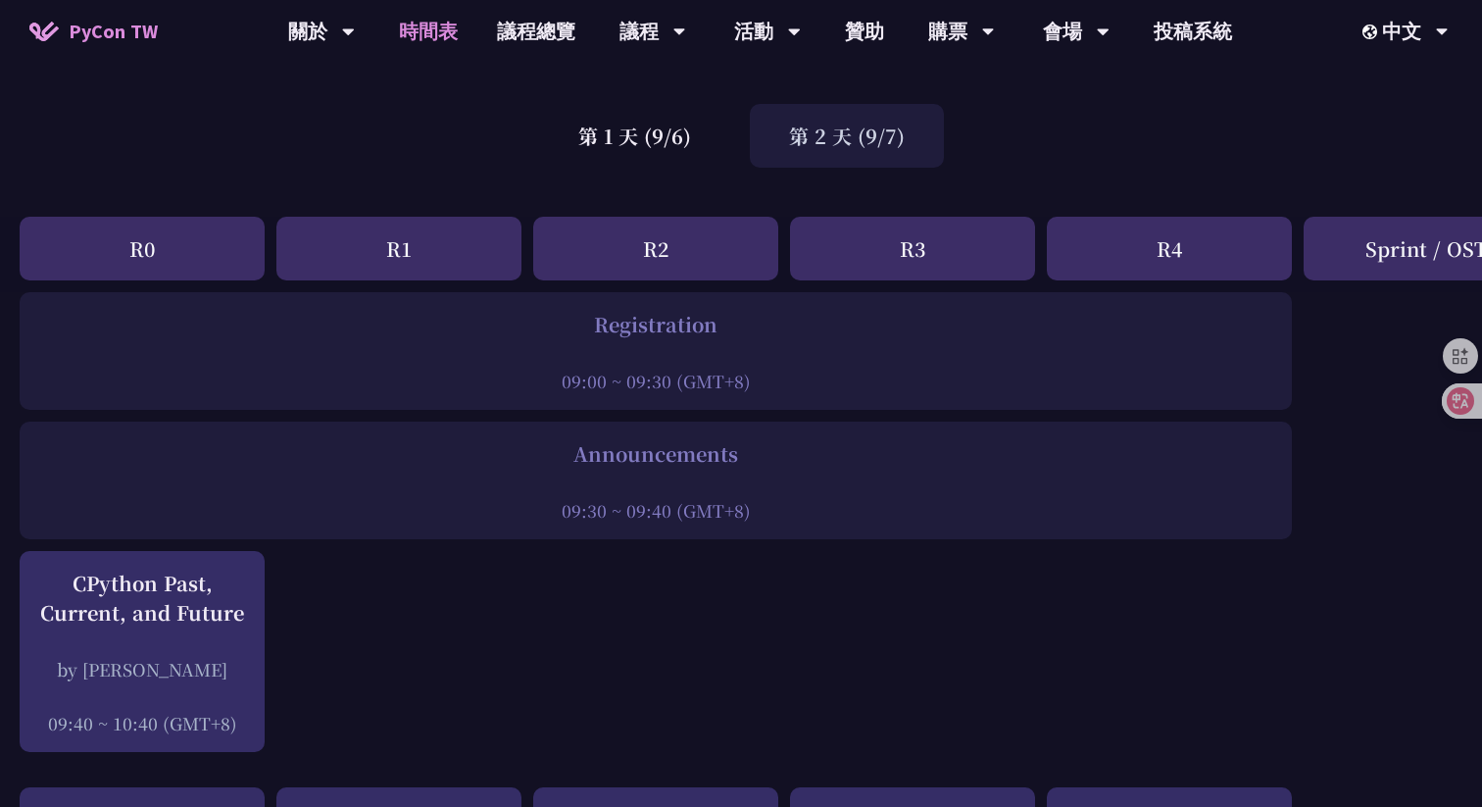
scroll to position [96, 0]
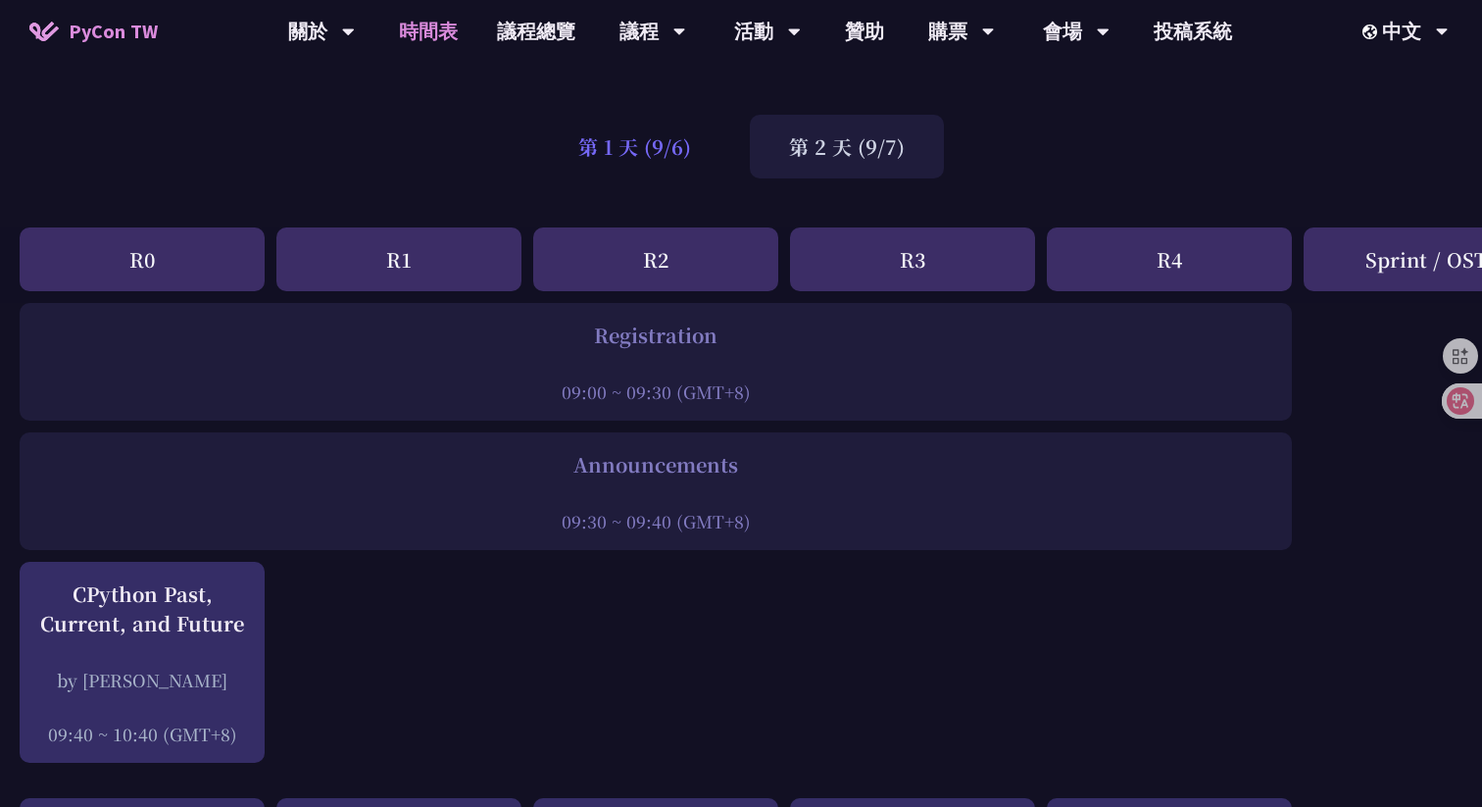
click at [643, 145] on div "第 1 天 (9/6)" at bounding box center [634, 147] width 191 height 64
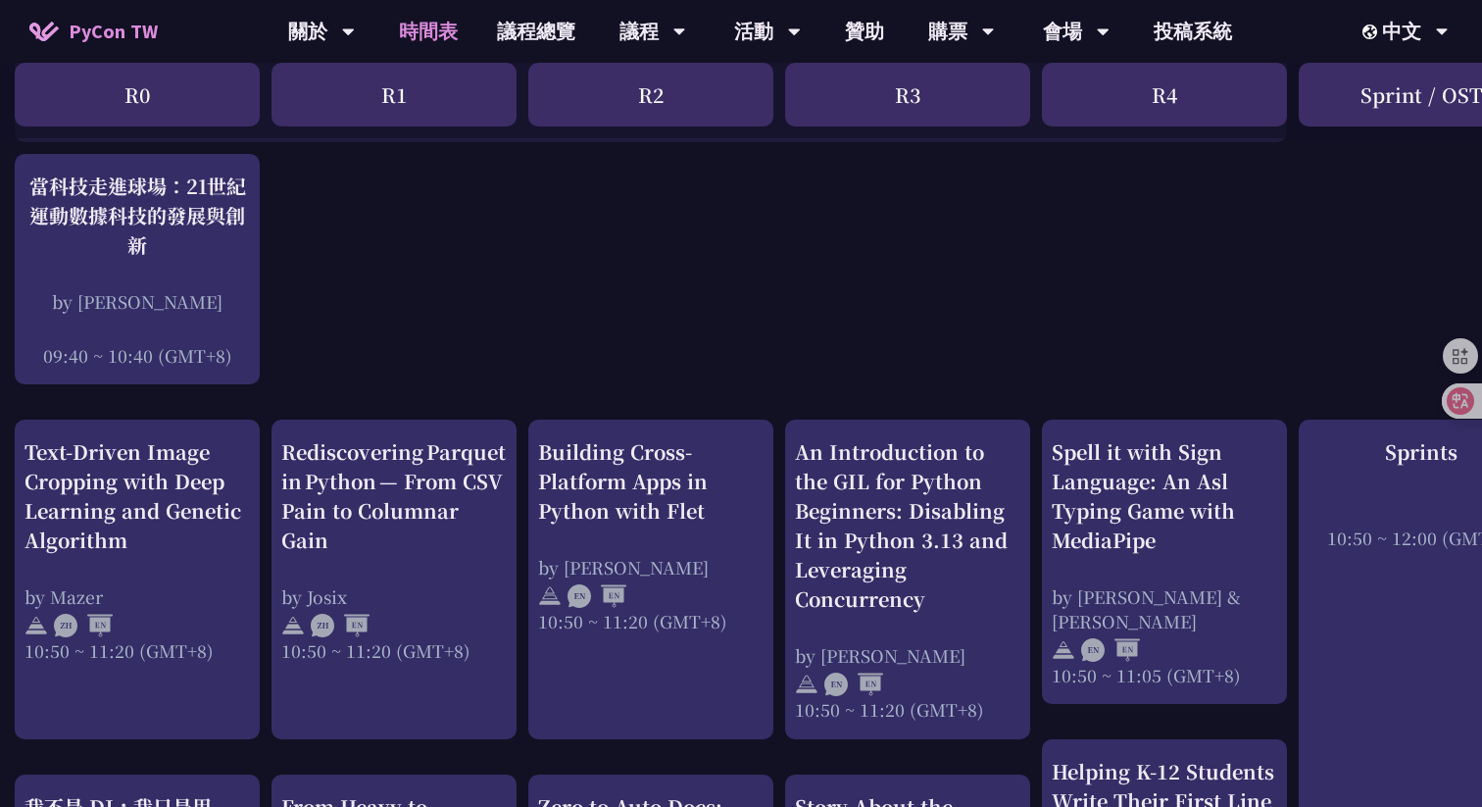
scroll to position [503, 5]
